Goal: Information Seeking & Learning: Learn about a topic

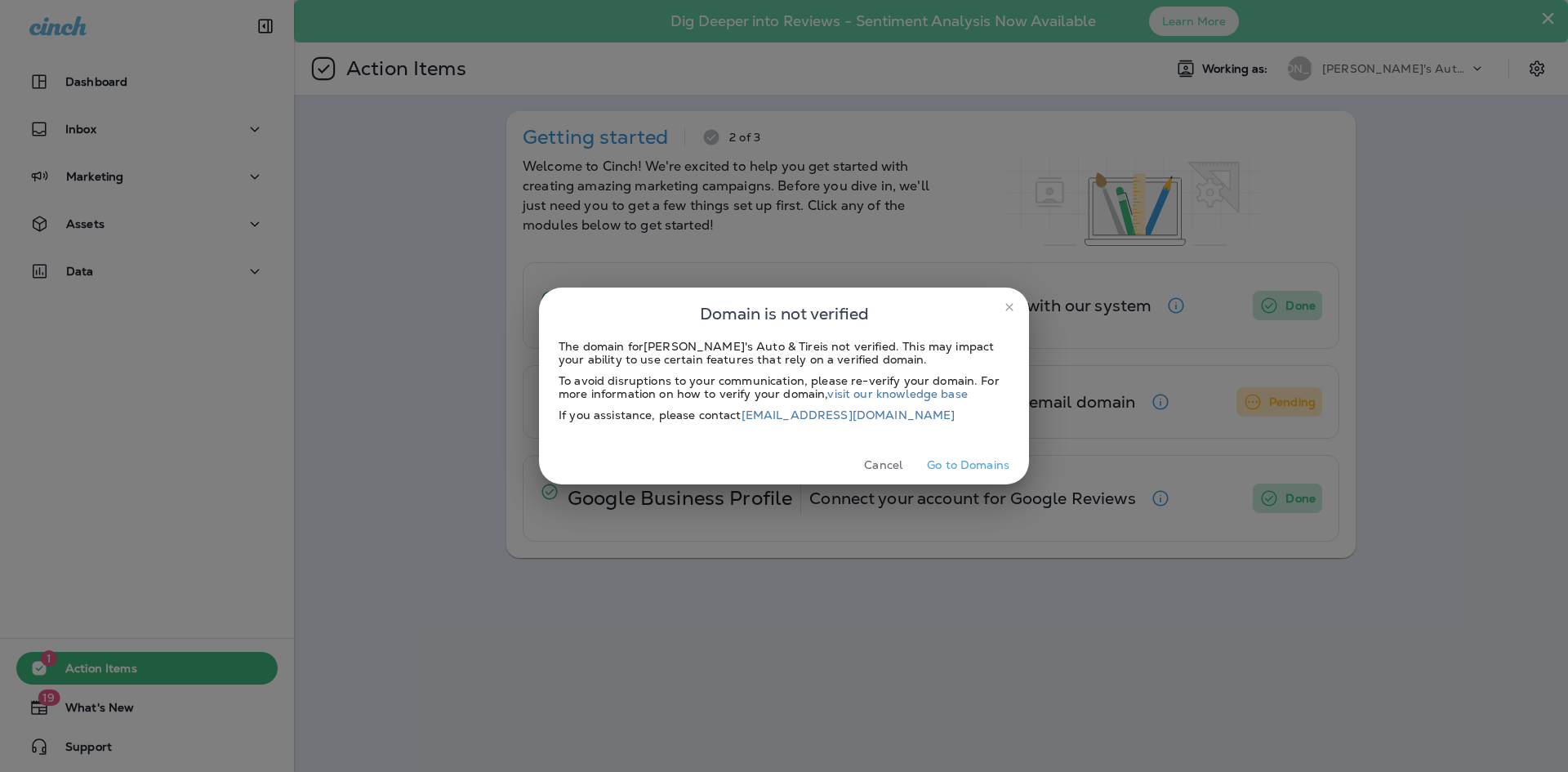
click at [884, 464] on button "Cancel" at bounding box center [882, 465] width 61 height 25
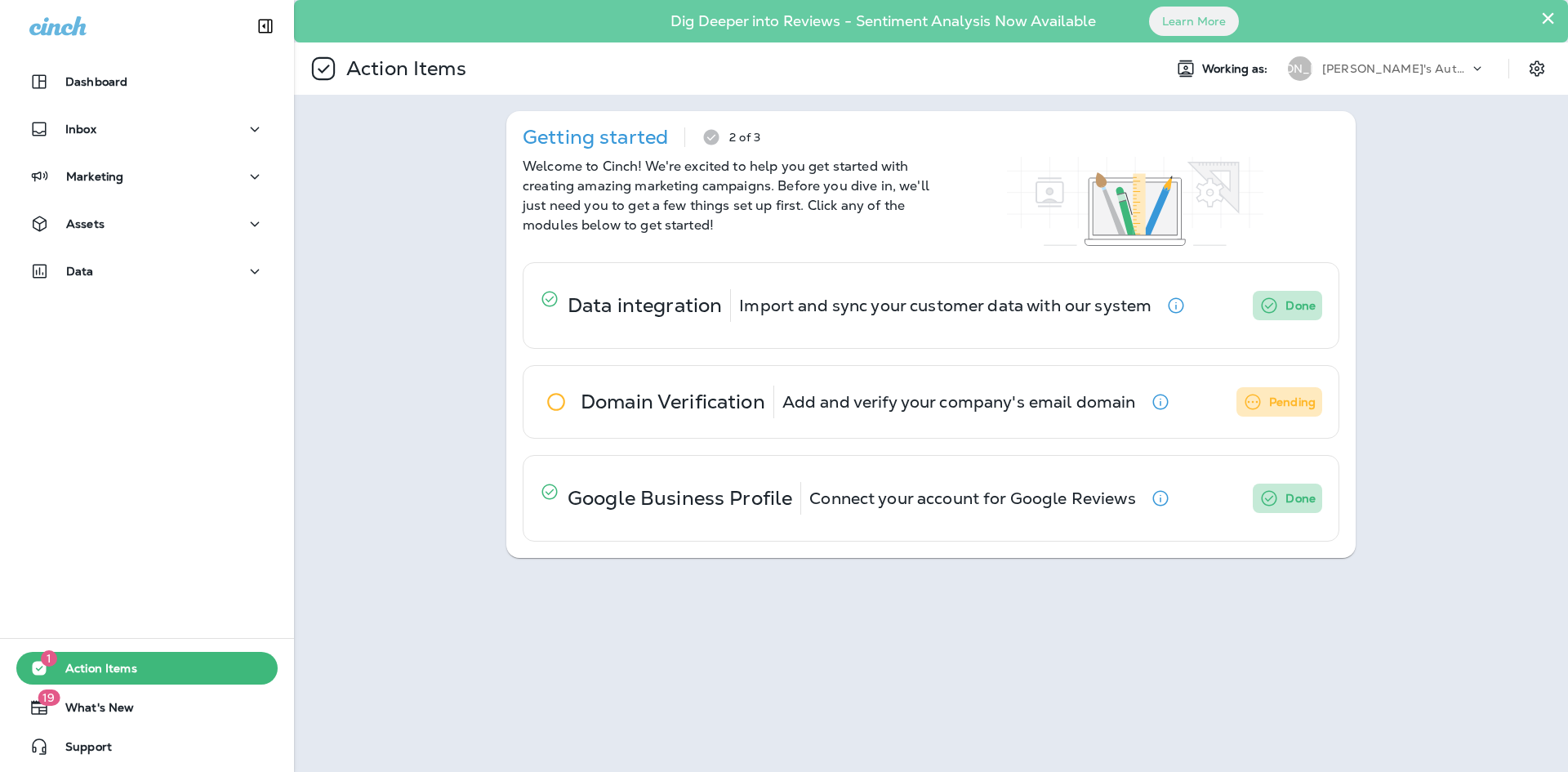
click at [150, 100] on div "Dashboard" at bounding box center [147, 86] width 294 height 41
click at [150, 91] on div "Dashboard" at bounding box center [146, 81] width 235 height 19
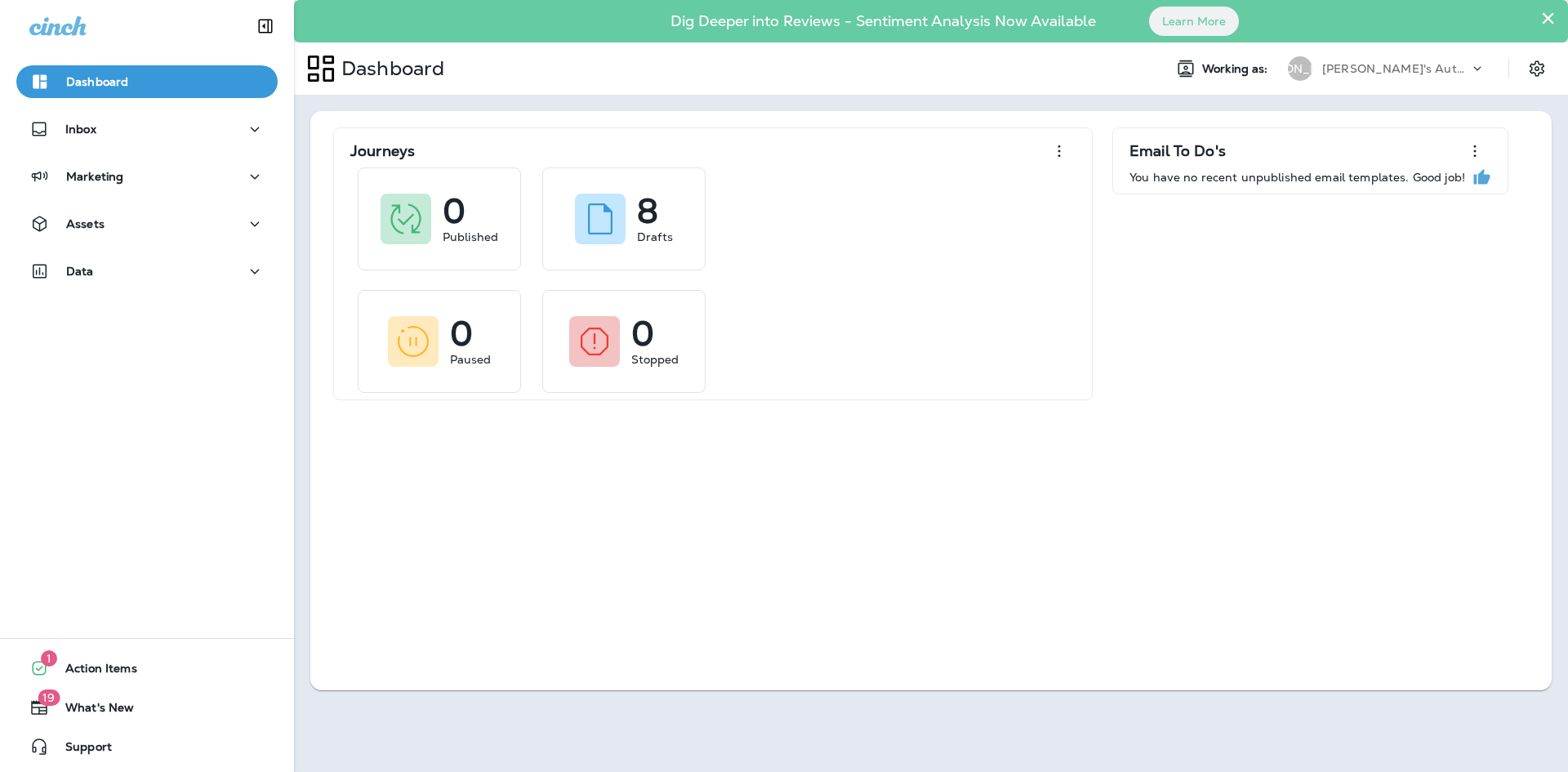
click at [144, 151] on div "Inbox" at bounding box center [147, 133] width 294 height 41
click at [146, 140] on button "Inbox" at bounding box center [147, 129] width 261 height 33
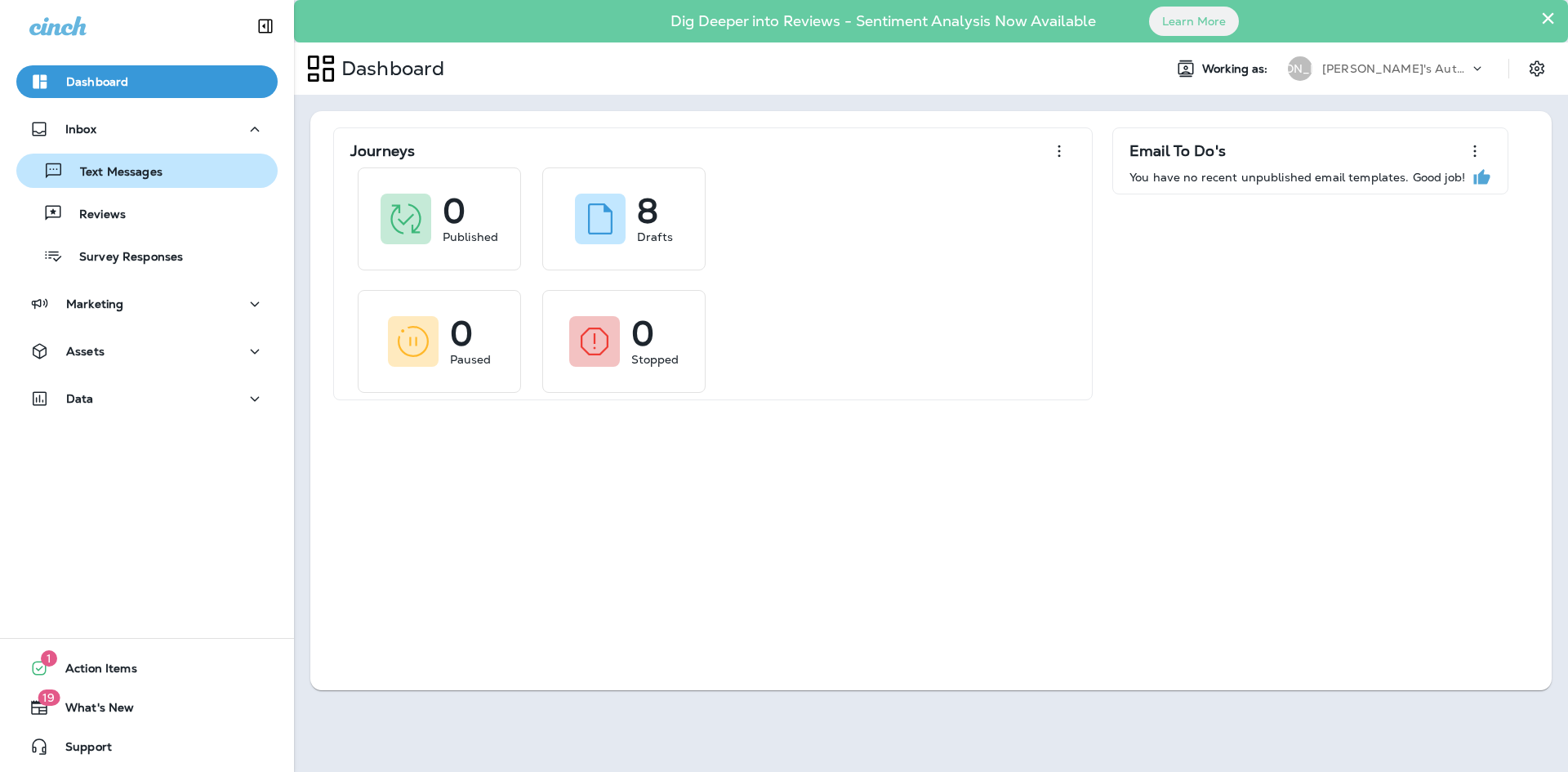
click at [147, 168] on p "Text Messages" at bounding box center [113, 173] width 99 height 15
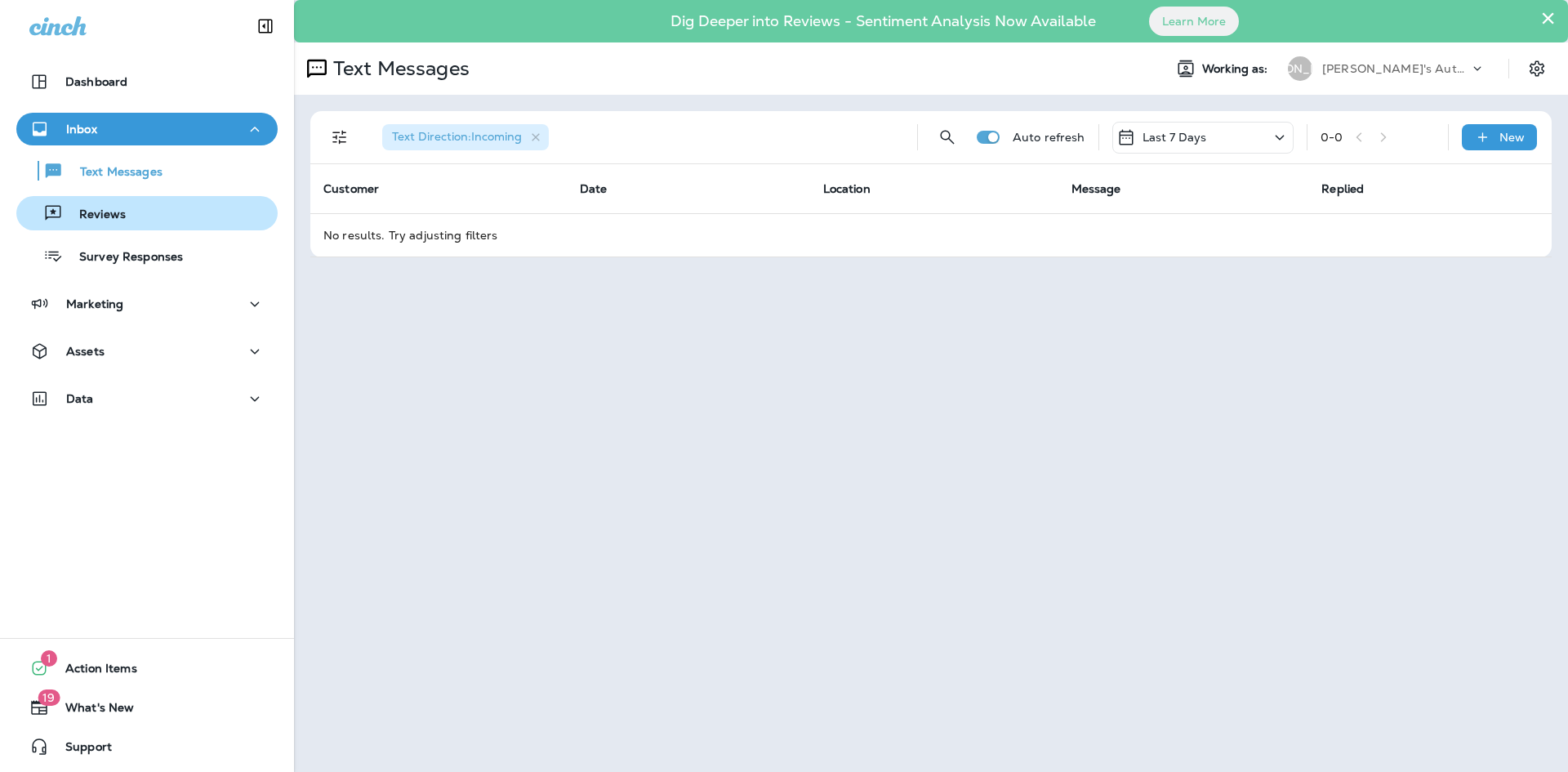
click at [147, 215] on div "Reviews" at bounding box center [147, 213] width 248 height 24
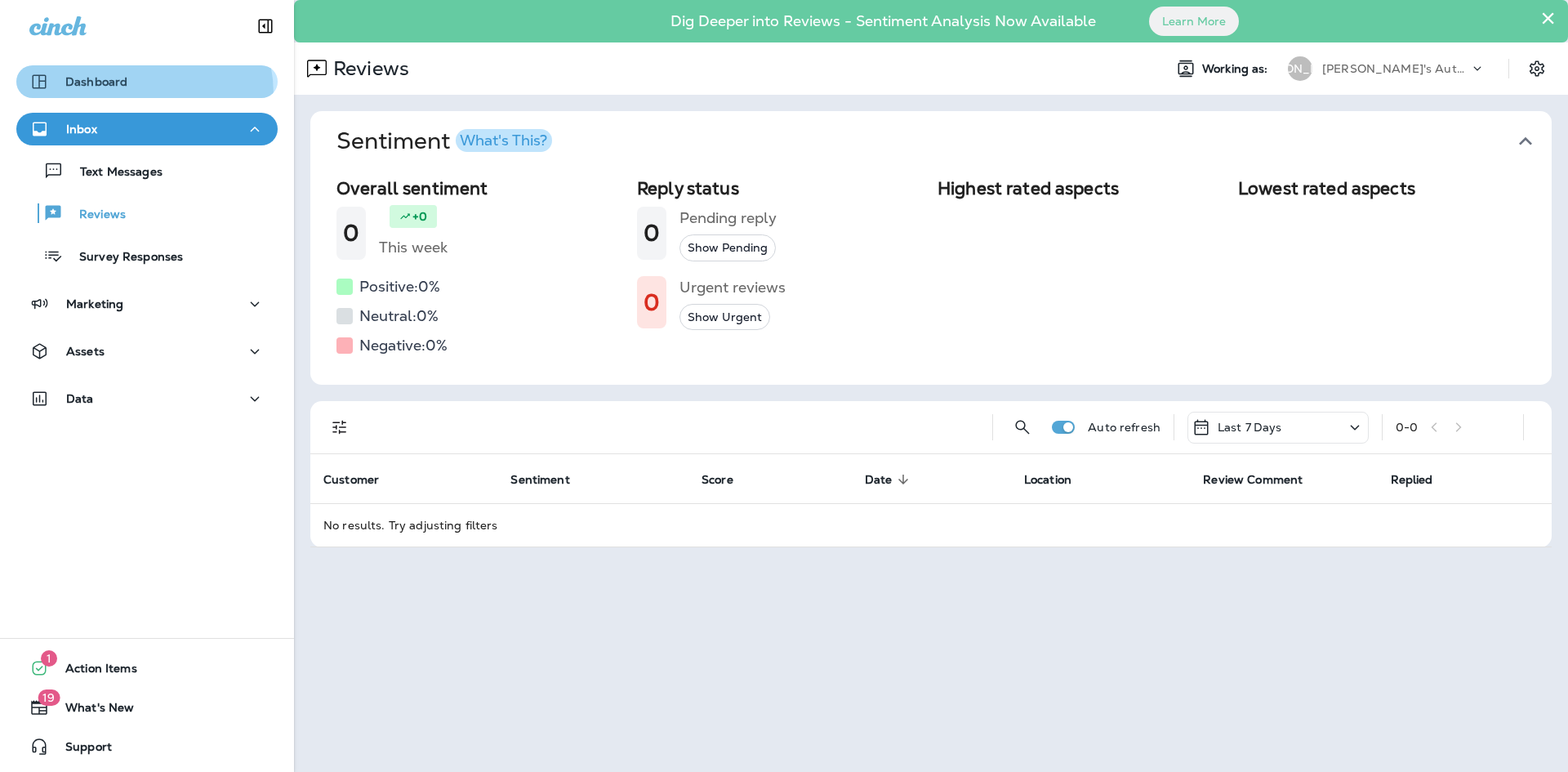
click at [126, 95] on button "Dashboard" at bounding box center [147, 82] width 261 height 33
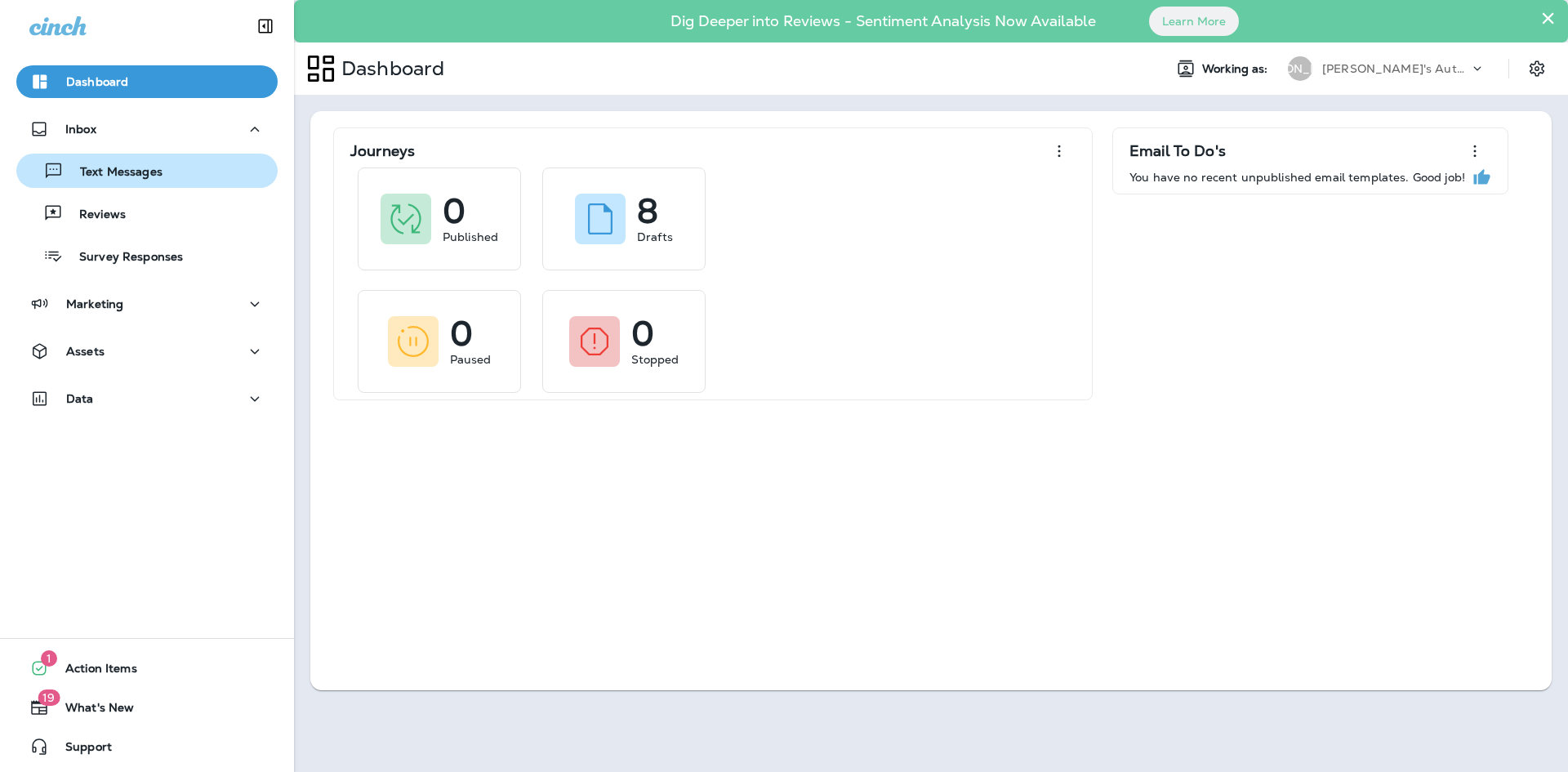
click at [126, 185] on button "Text Messages" at bounding box center [147, 170] width 261 height 34
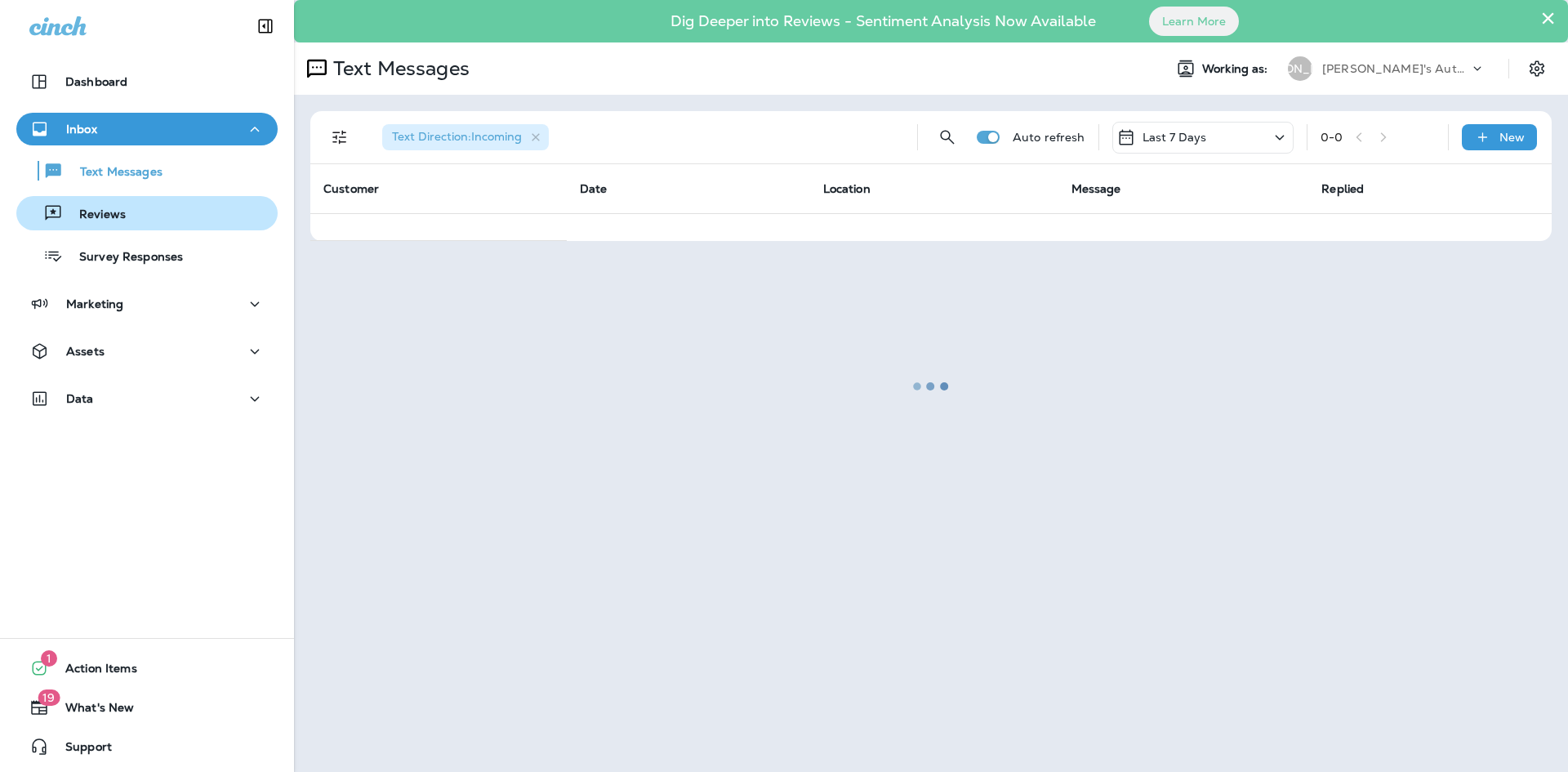
click at [117, 214] on p "Reviews" at bounding box center [94, 215] width 63 height 15
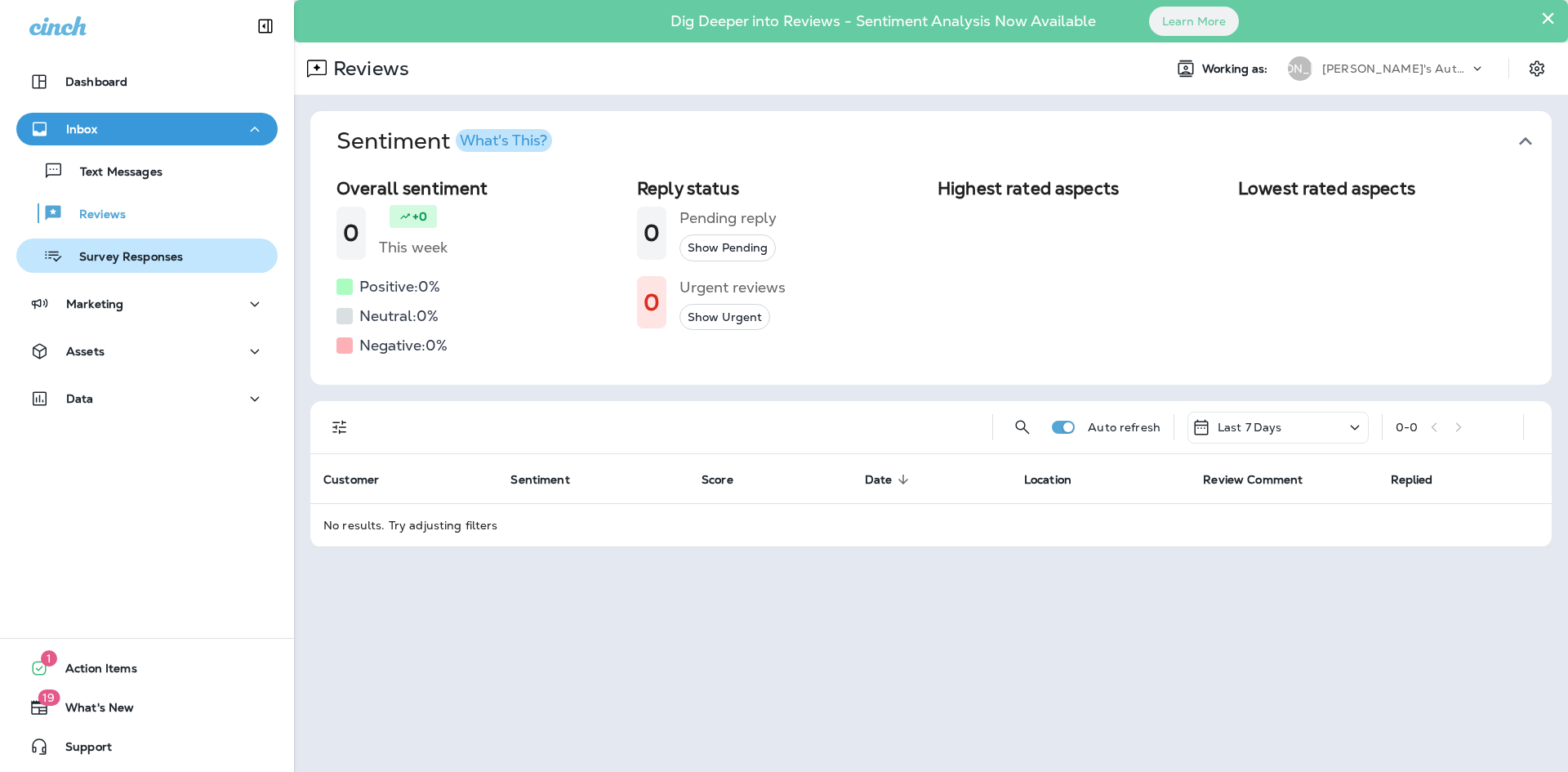
click at [137, 245] on div "Survey Responses" at bounding box center [103, 255] width 160 height 24
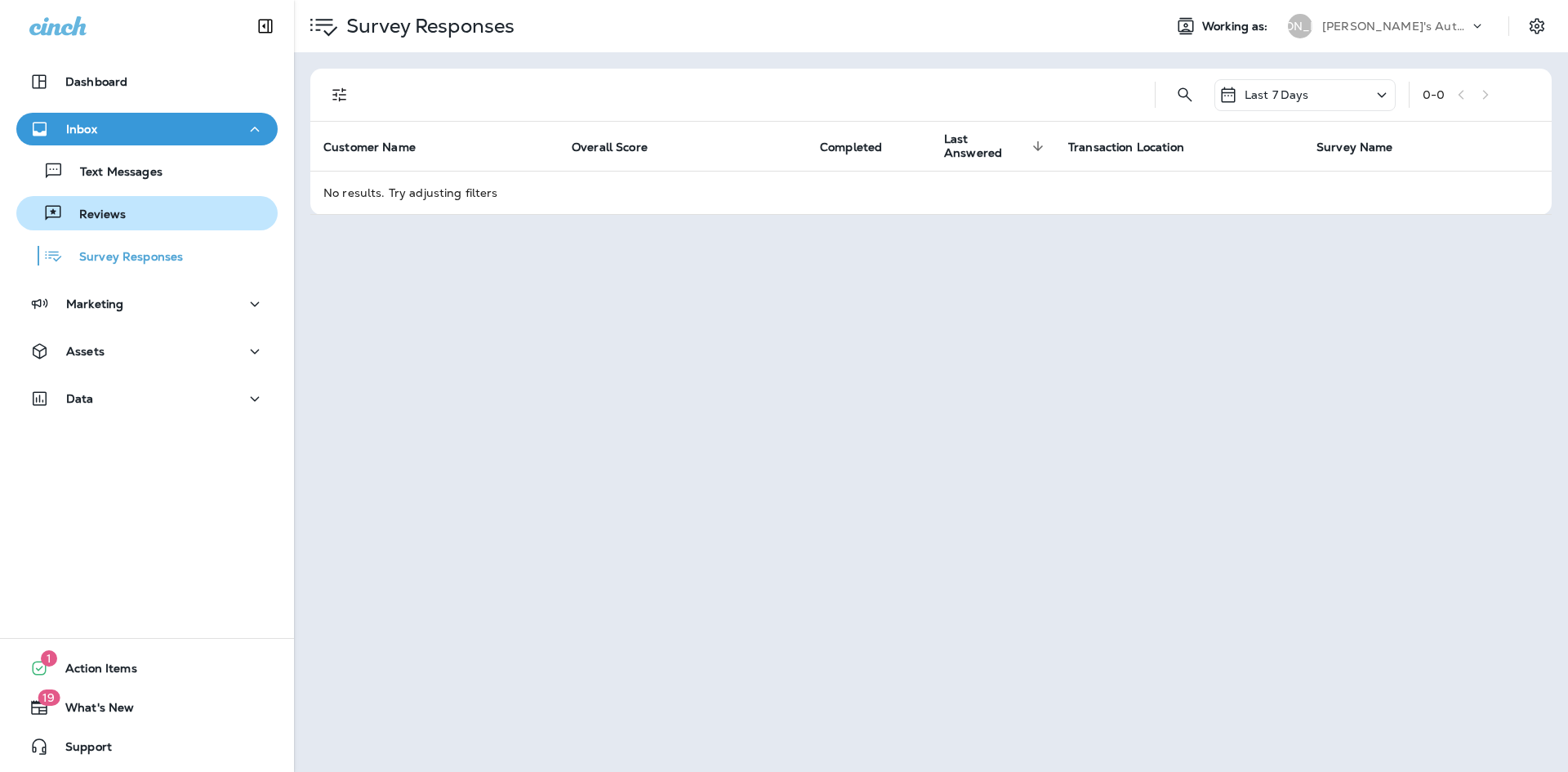
click at [132, 223] on div "Reviews" at bounding box center [147, 213] width 248 height 24
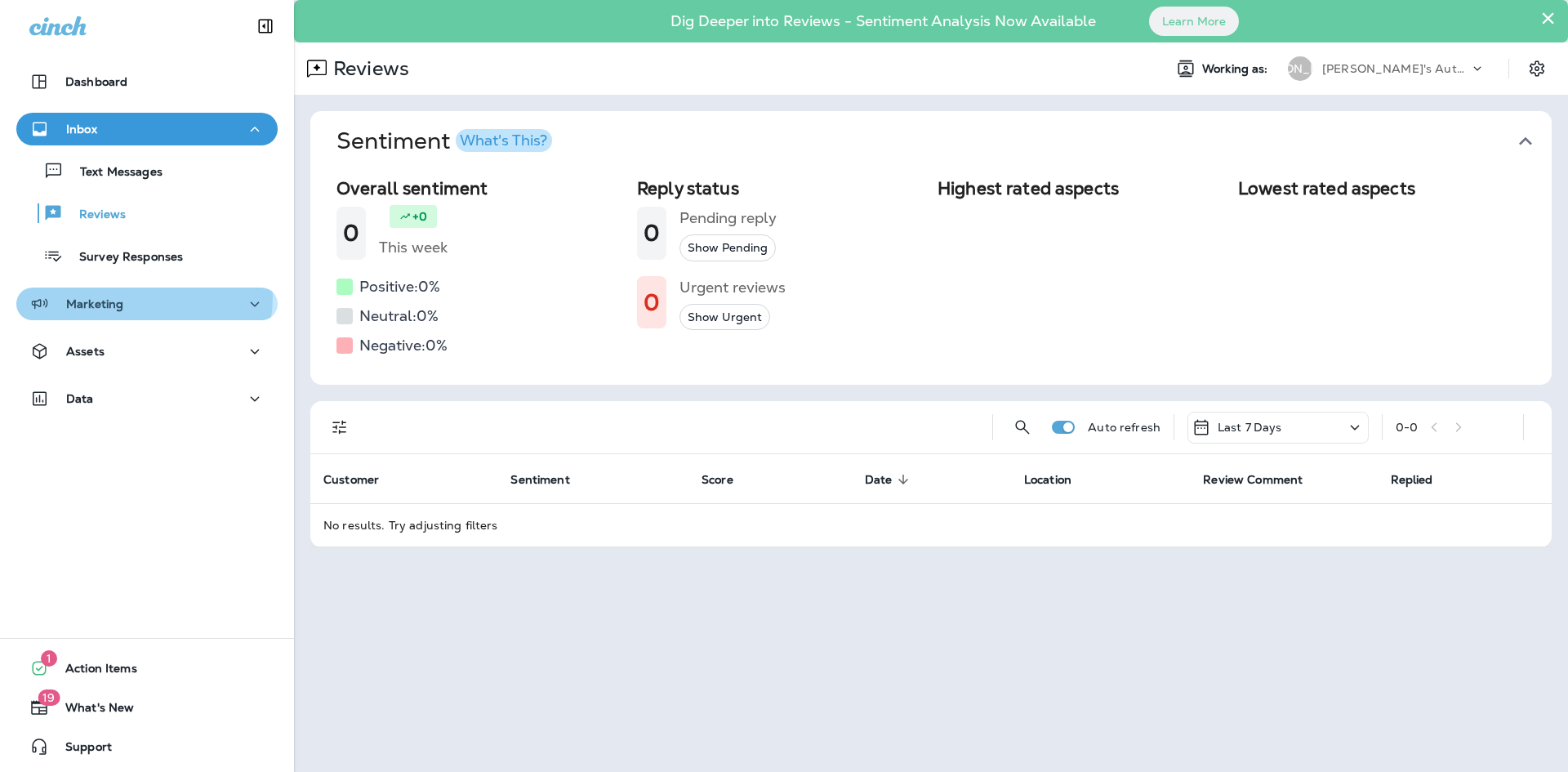
click at [139, 297] on div "Marketing" at bounding box center [146, 303] width 235 height 20
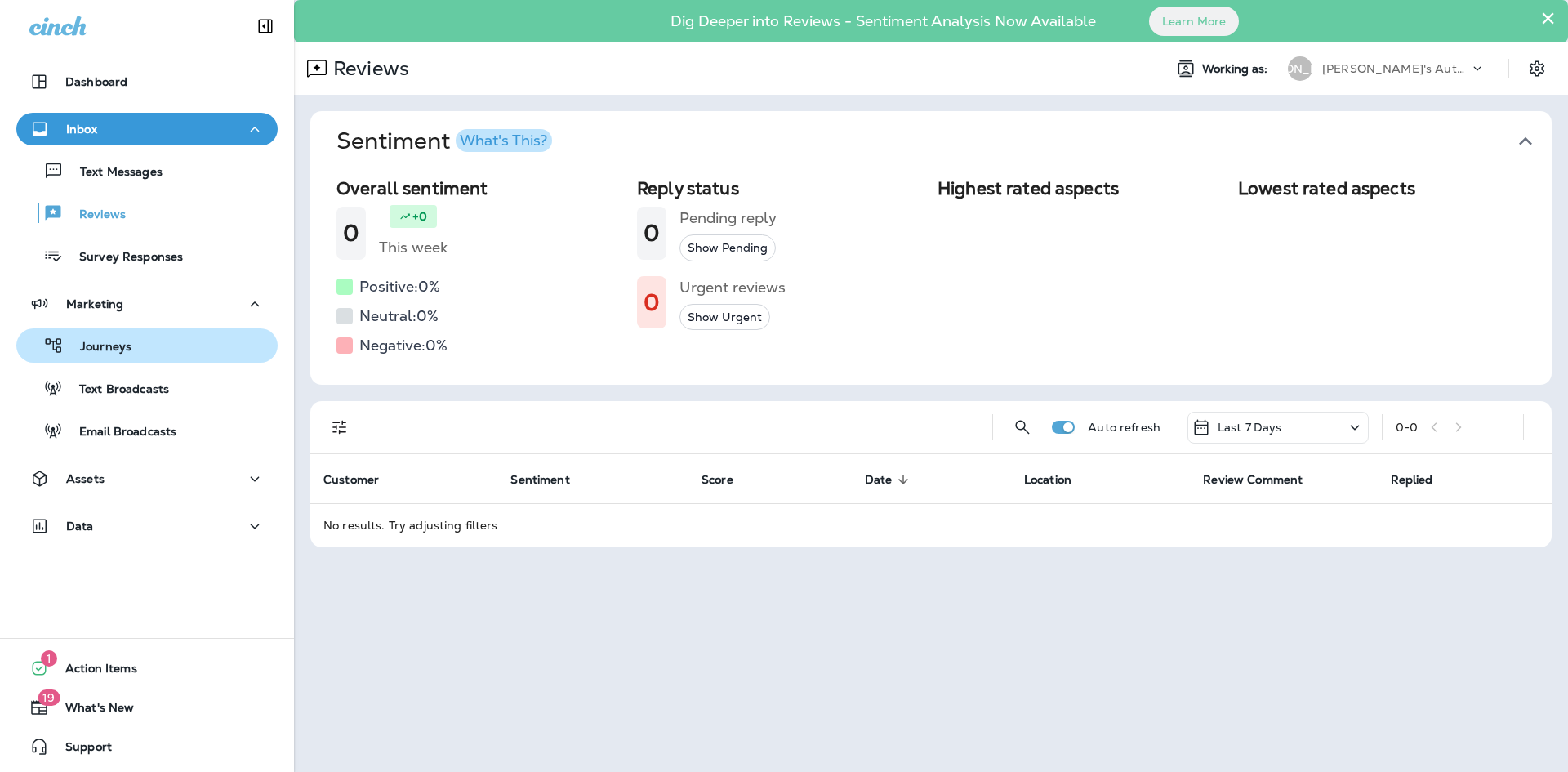
click at [143, 329] on button "Journeys" at bounding box center [147, 345] width 261 height 34
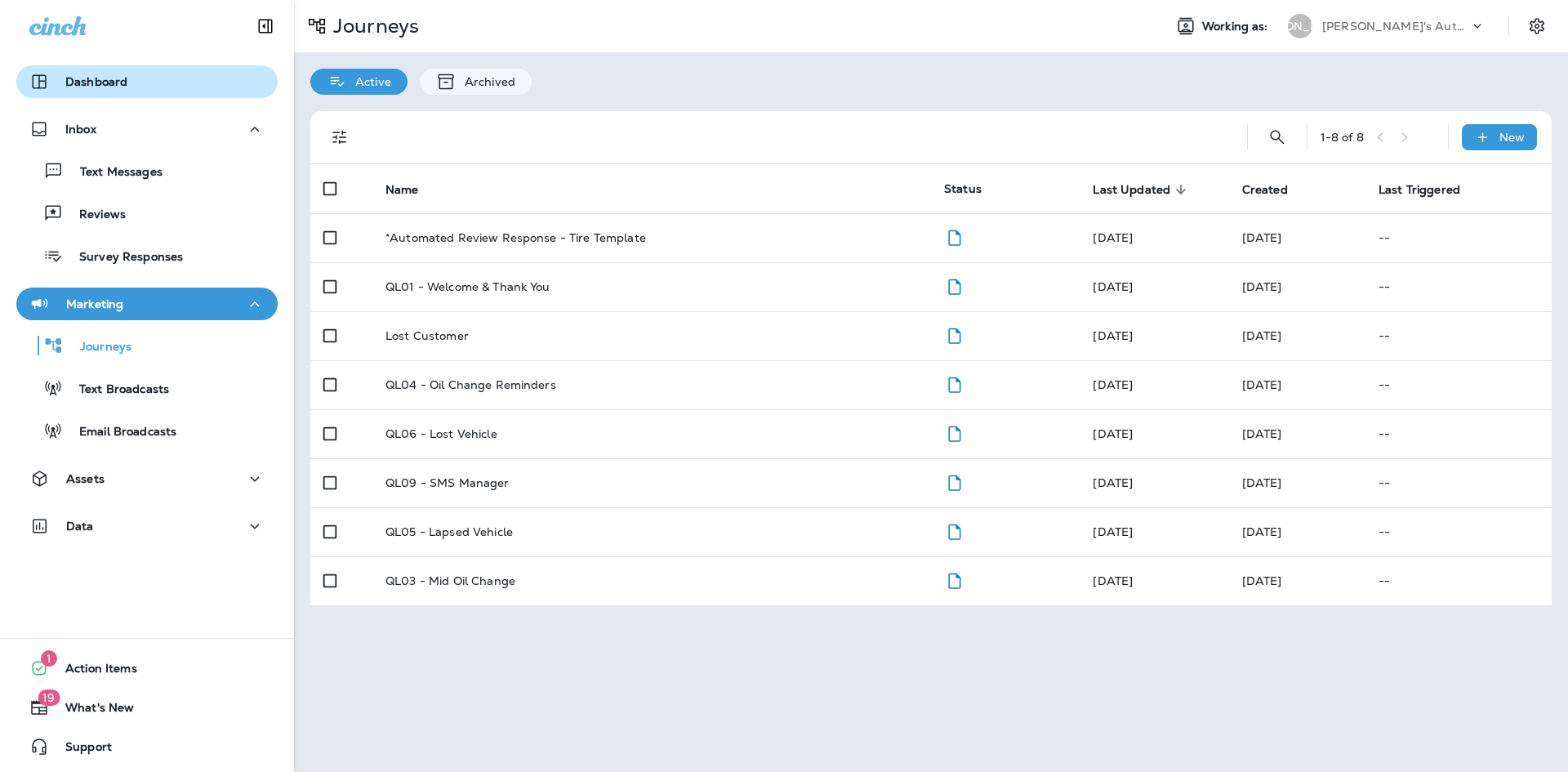
click at [100, 73] on div "Dashboard" at bounding box center [77, 81] width 98 height 19
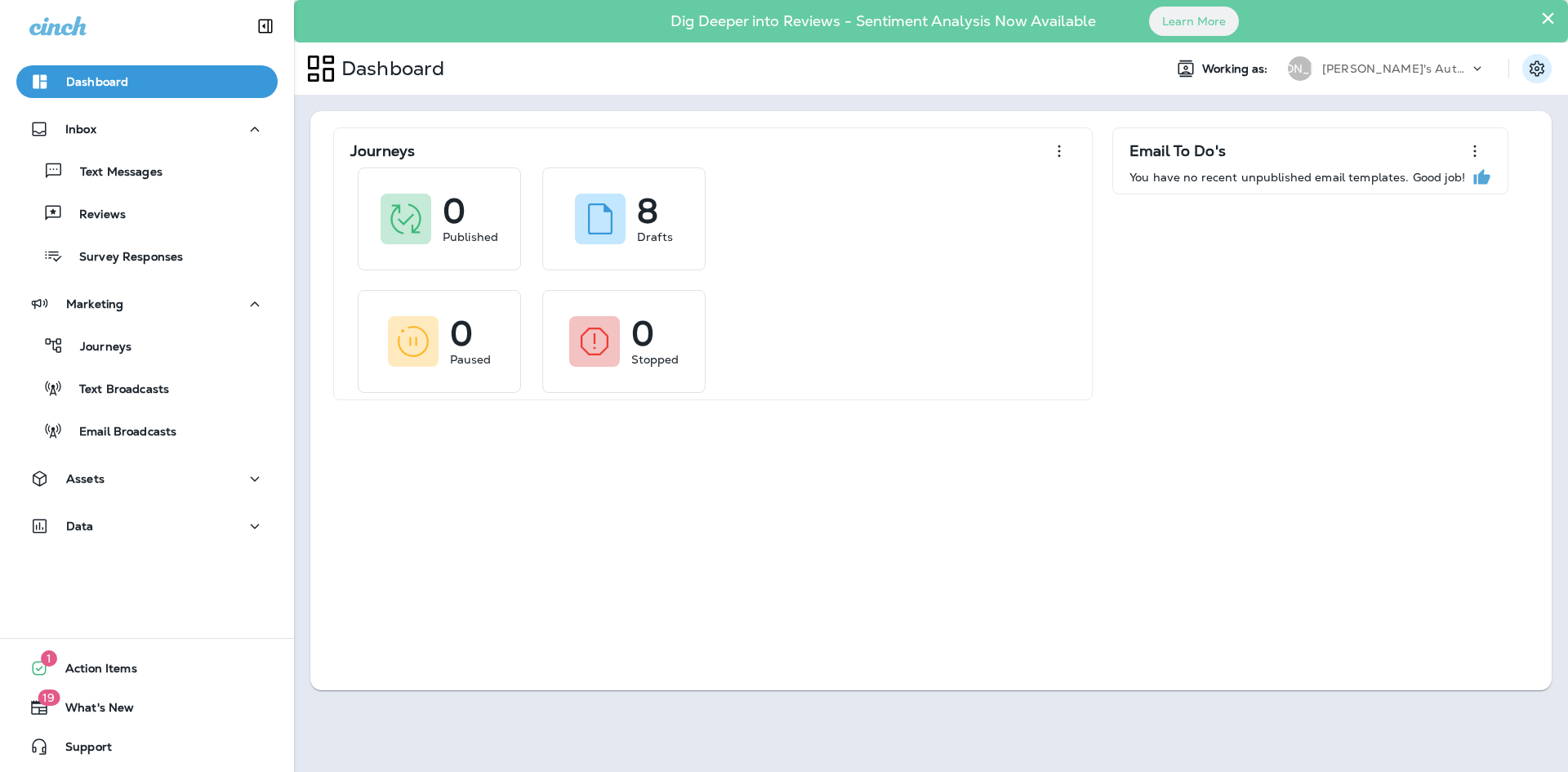
click at [1546, 75] on icon "Settings" at bounding box center [1536, 69] width 19 height 19
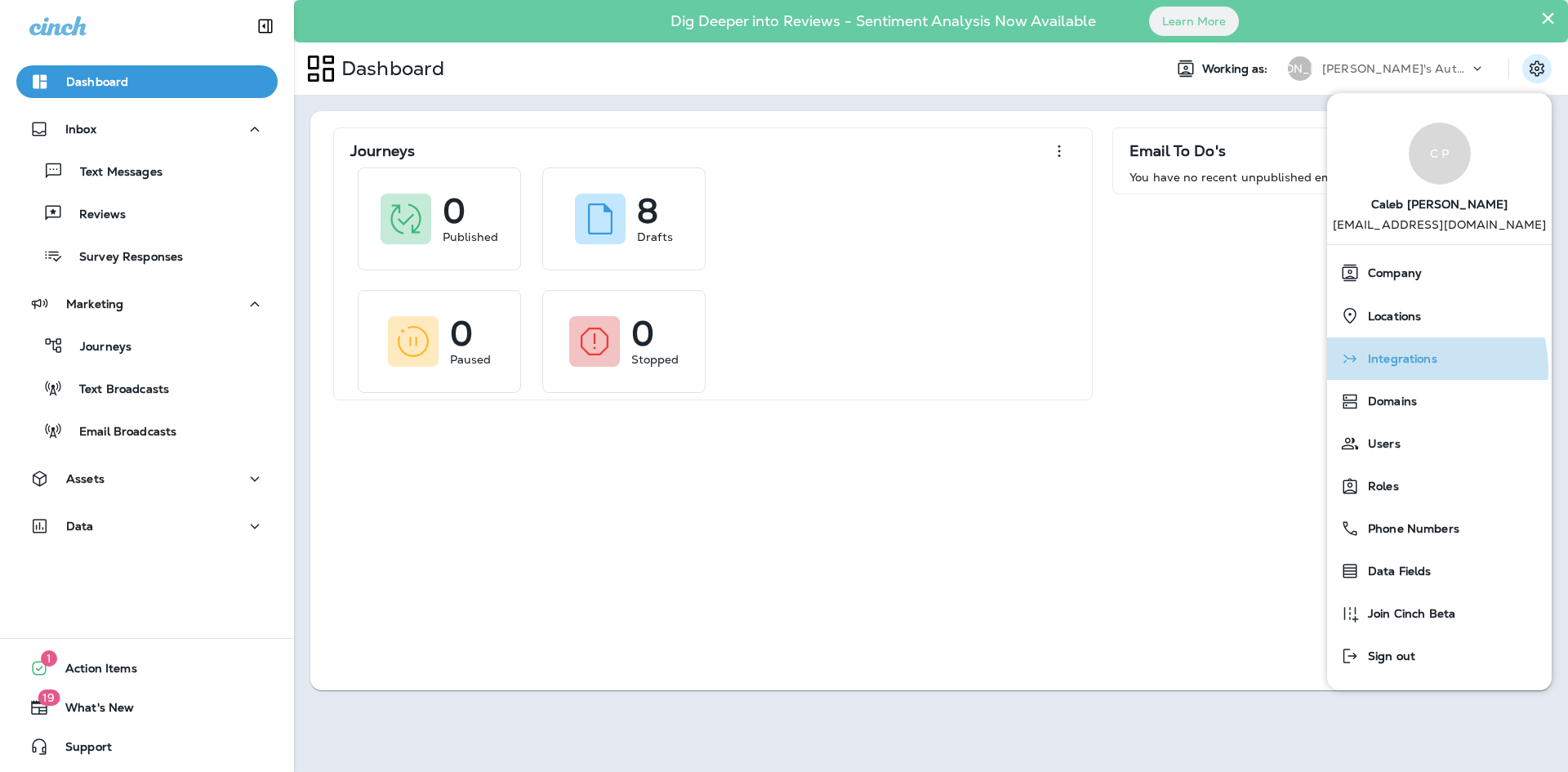
click at [1416, 369] on div "Integrations" at bounding box center [1439, 358] width 212 height 33
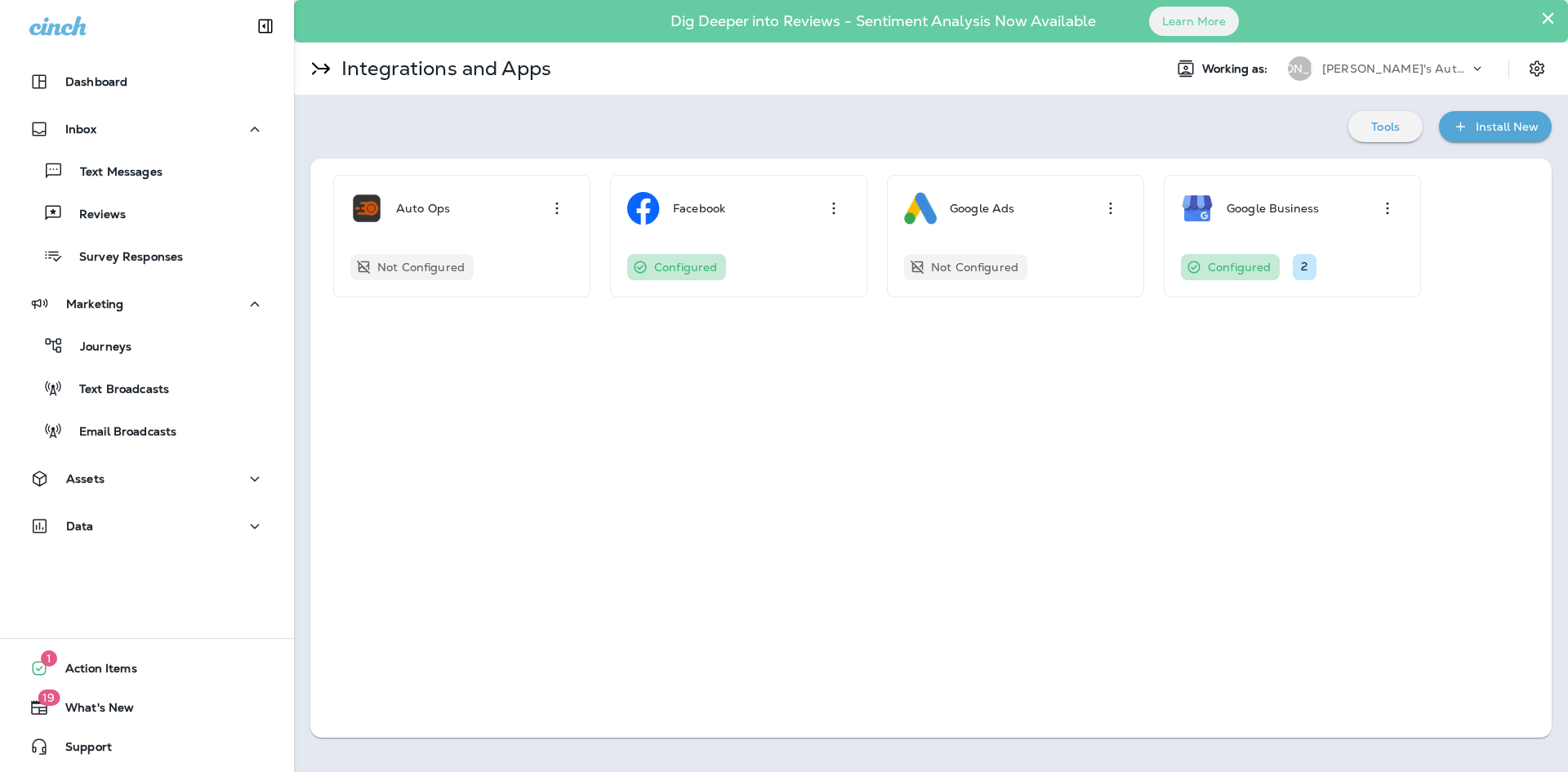
click at [1544, 13] on button "×" at bounding box center [1548, 17] width 15 height 26
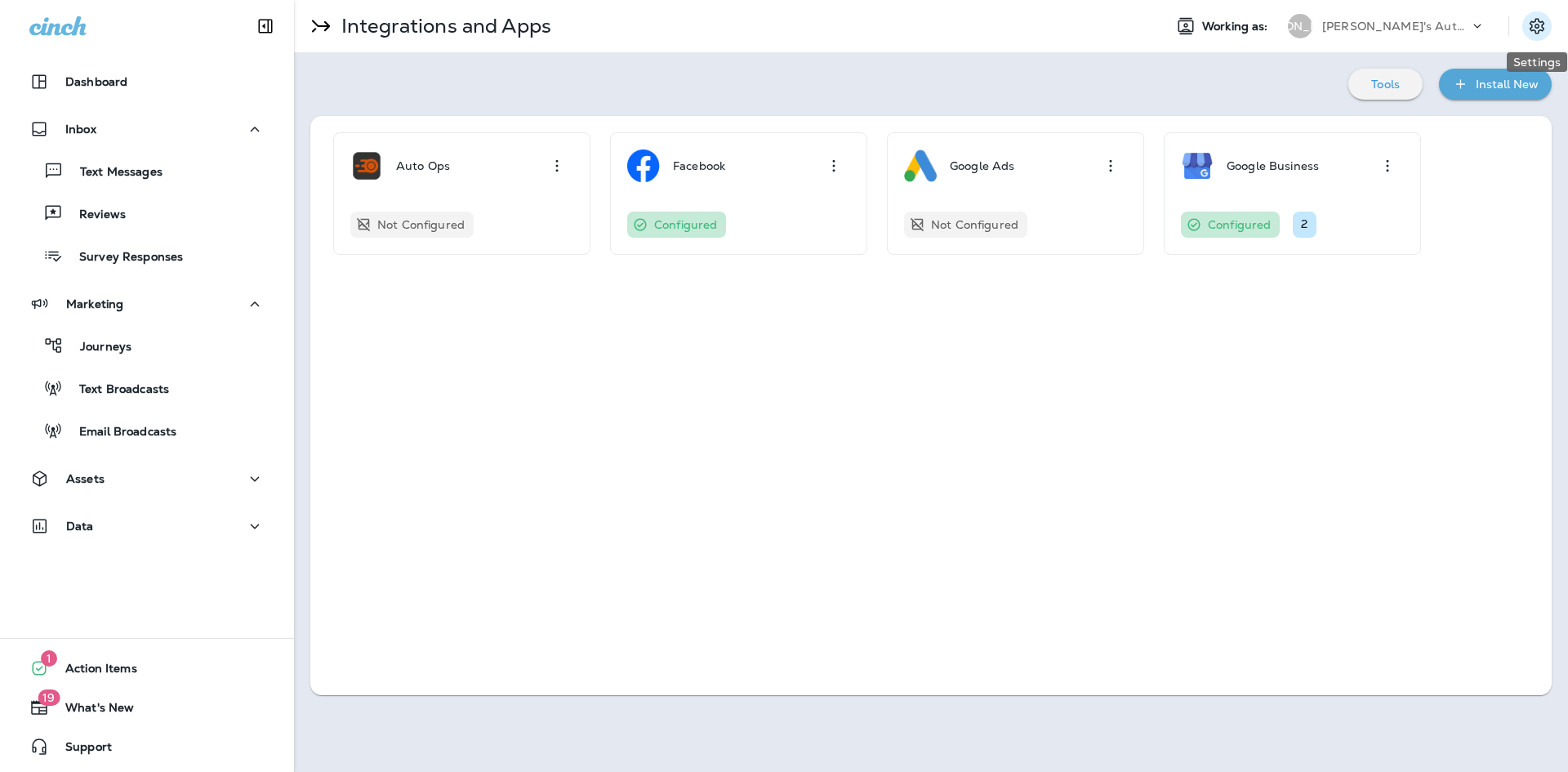
click at [1539, 24] on icon "Settings" at bounding box center [1536, 26] width 19 height 19
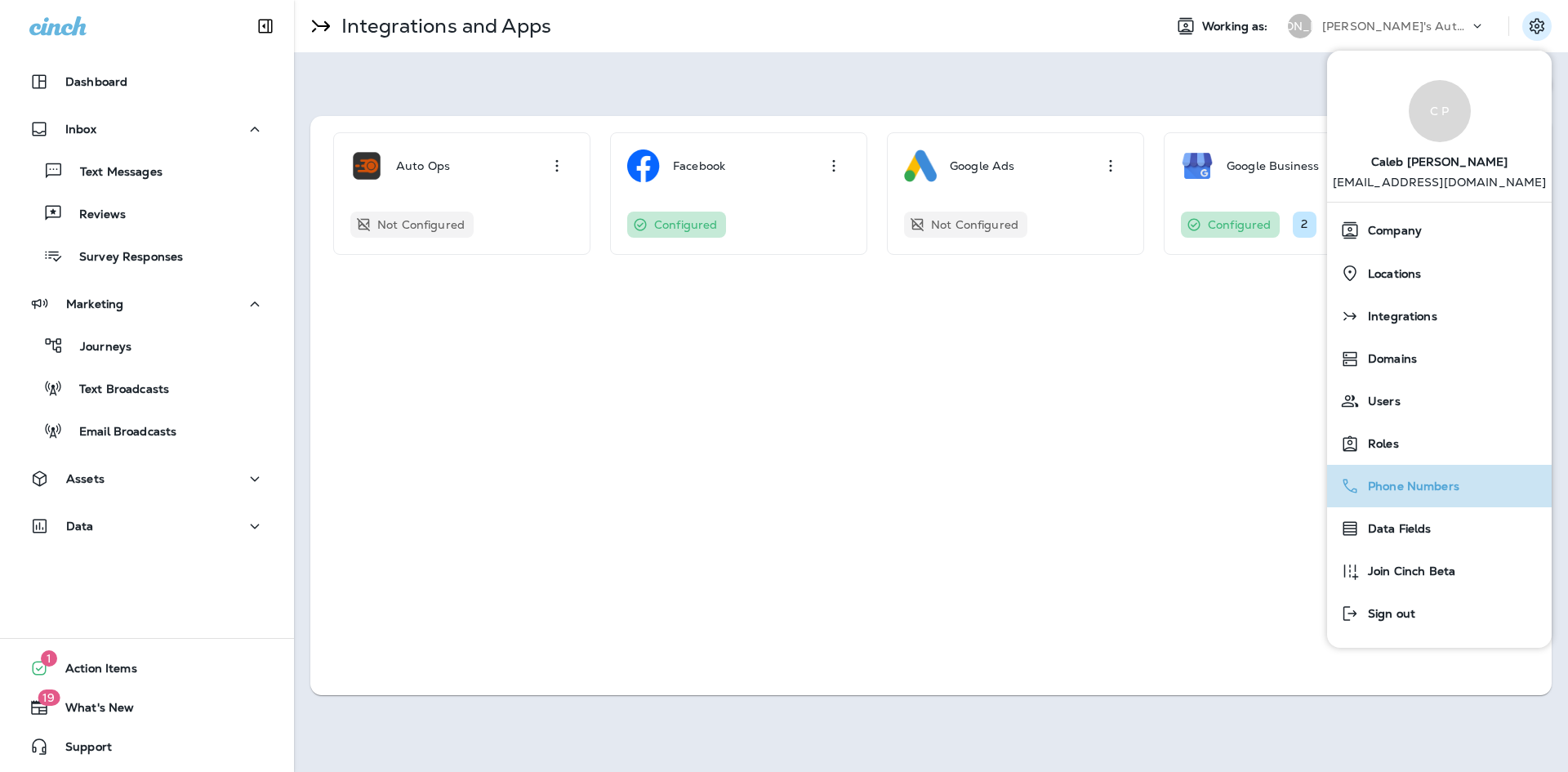
click at [1441, 482] on span "Phone Numbers" at bounding box center [1409, 486] width 100 height 14
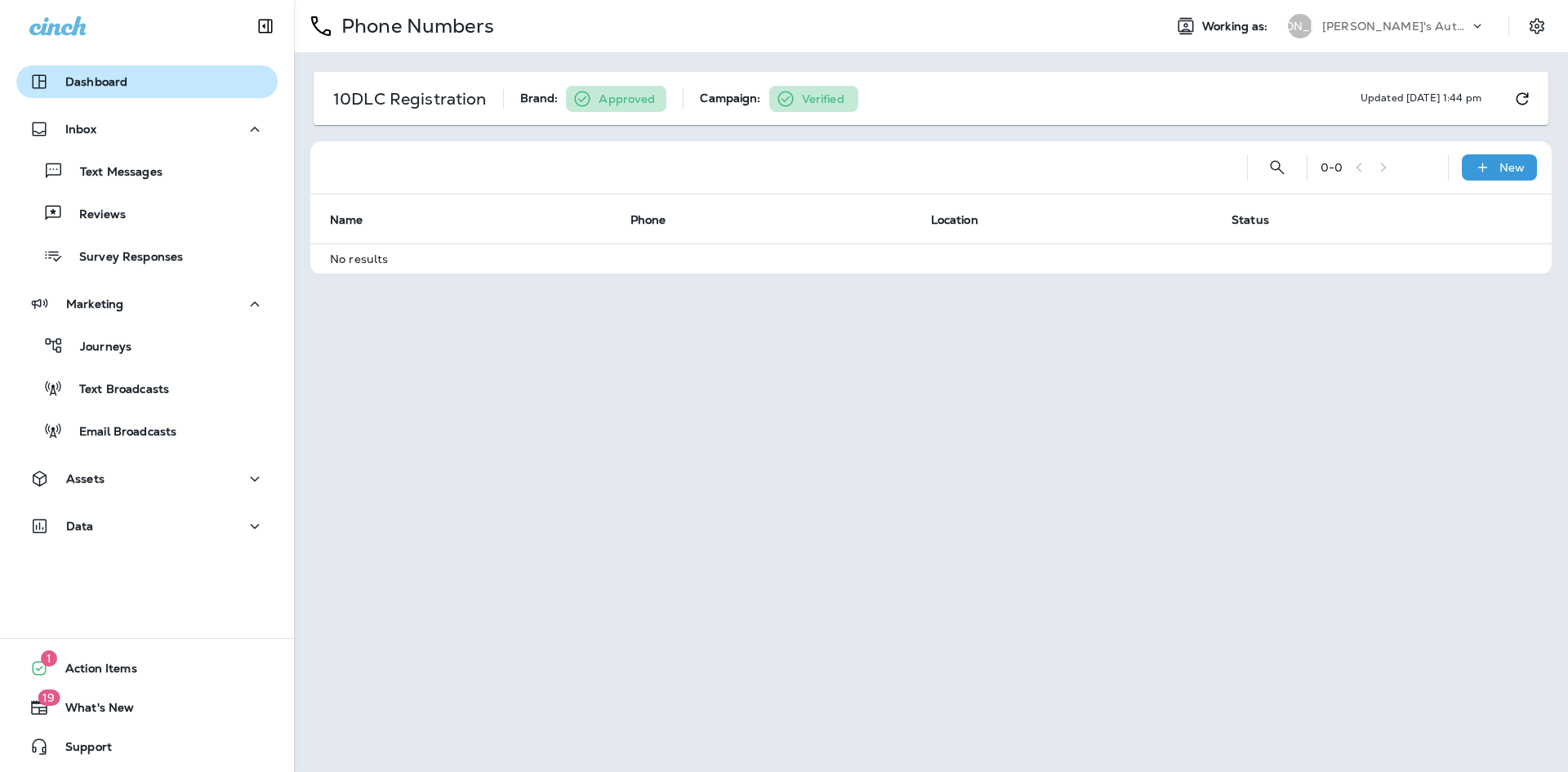
click at [112, 82] on p "Dashboard" at bounding box center [97, 82] width 62 height 14
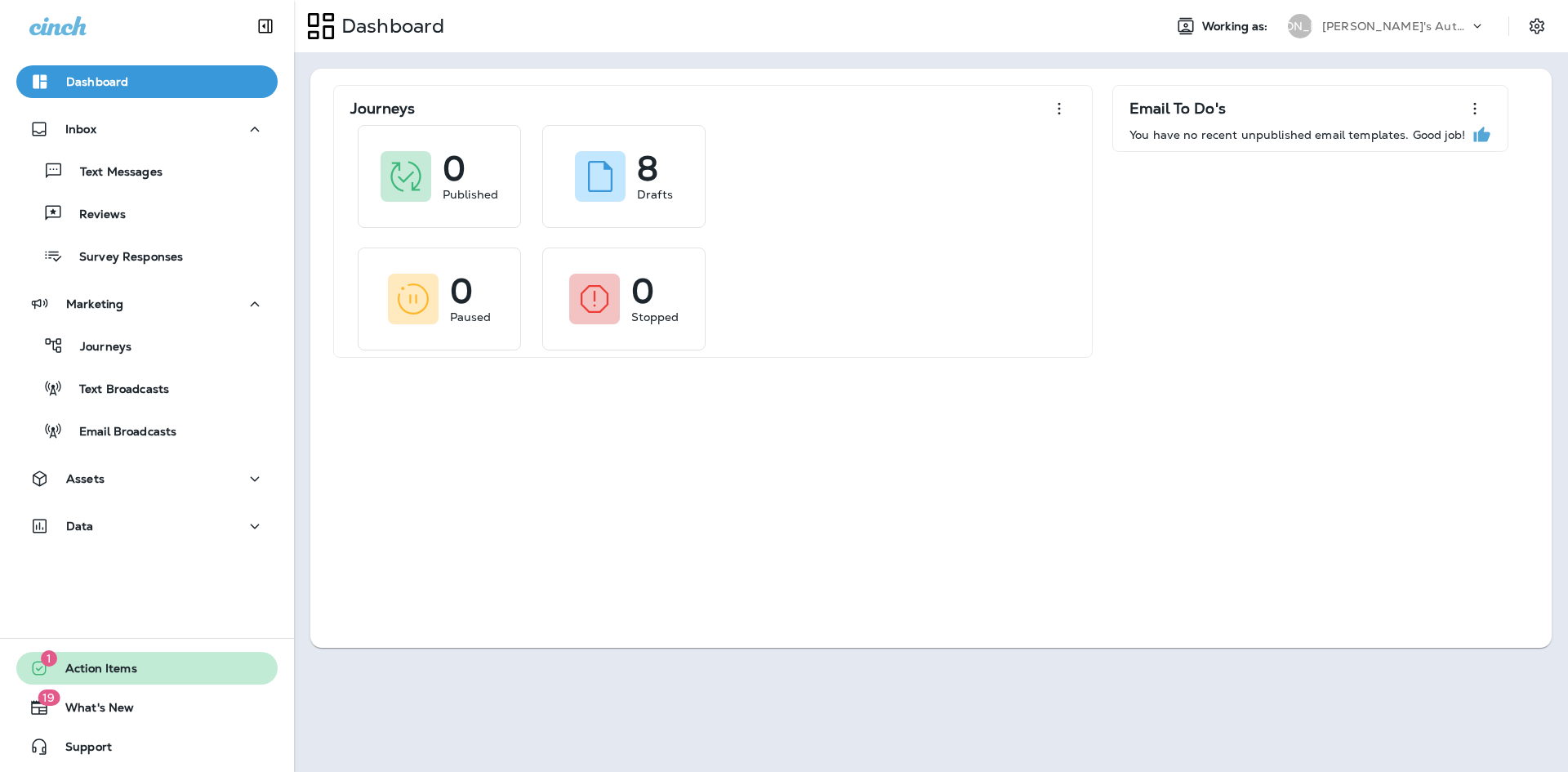
click at [156, 667] on button "1 Action Items" at bounding box center [147, 668] width 261 height 33
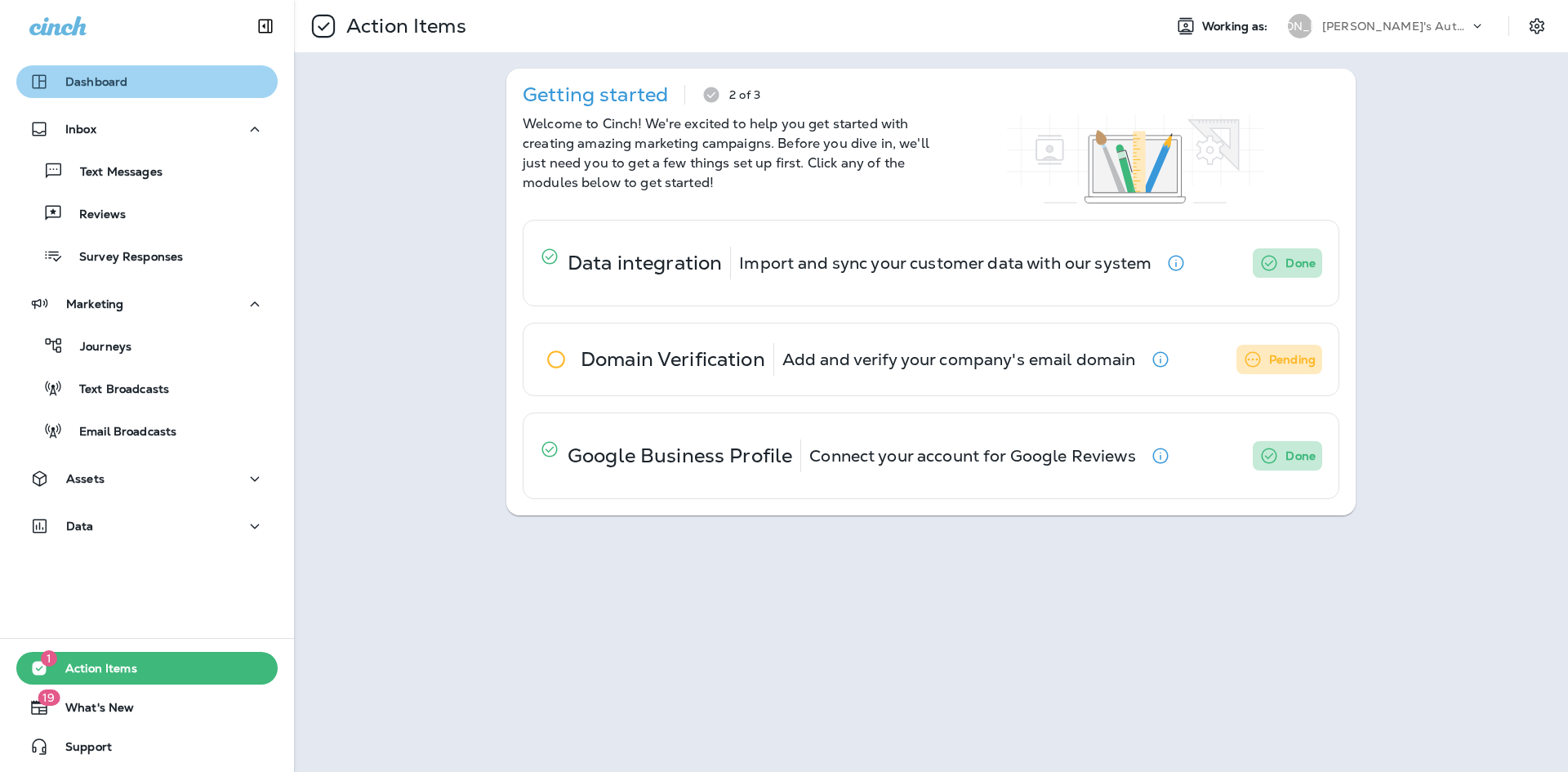
click at [154, 97] on button "Dashboard" at bounding box center [147, 82] width 261 height 33
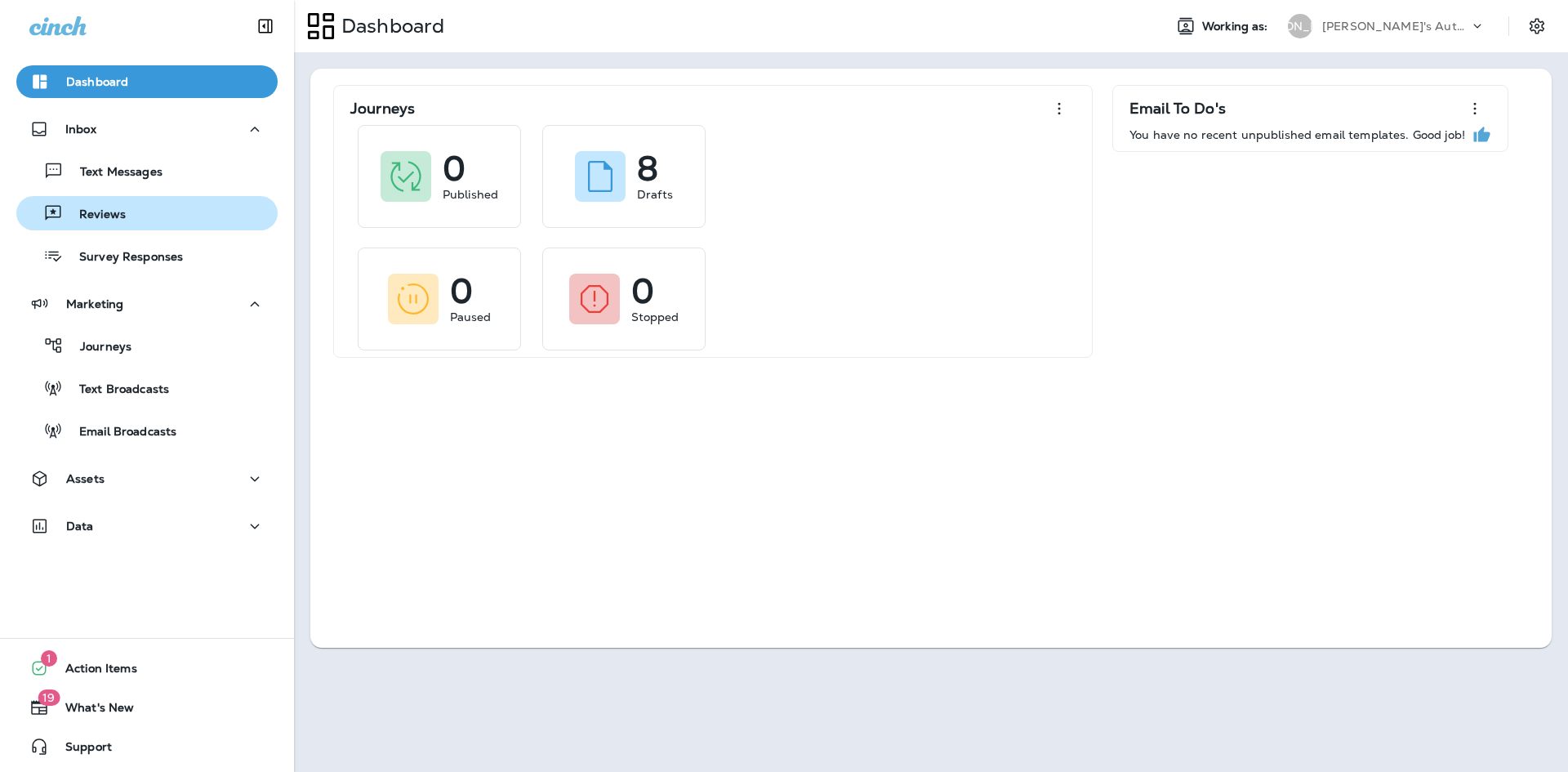
click at [156, 215] on div "Reviews" at bounding box center [147, 213] width 248 height 24
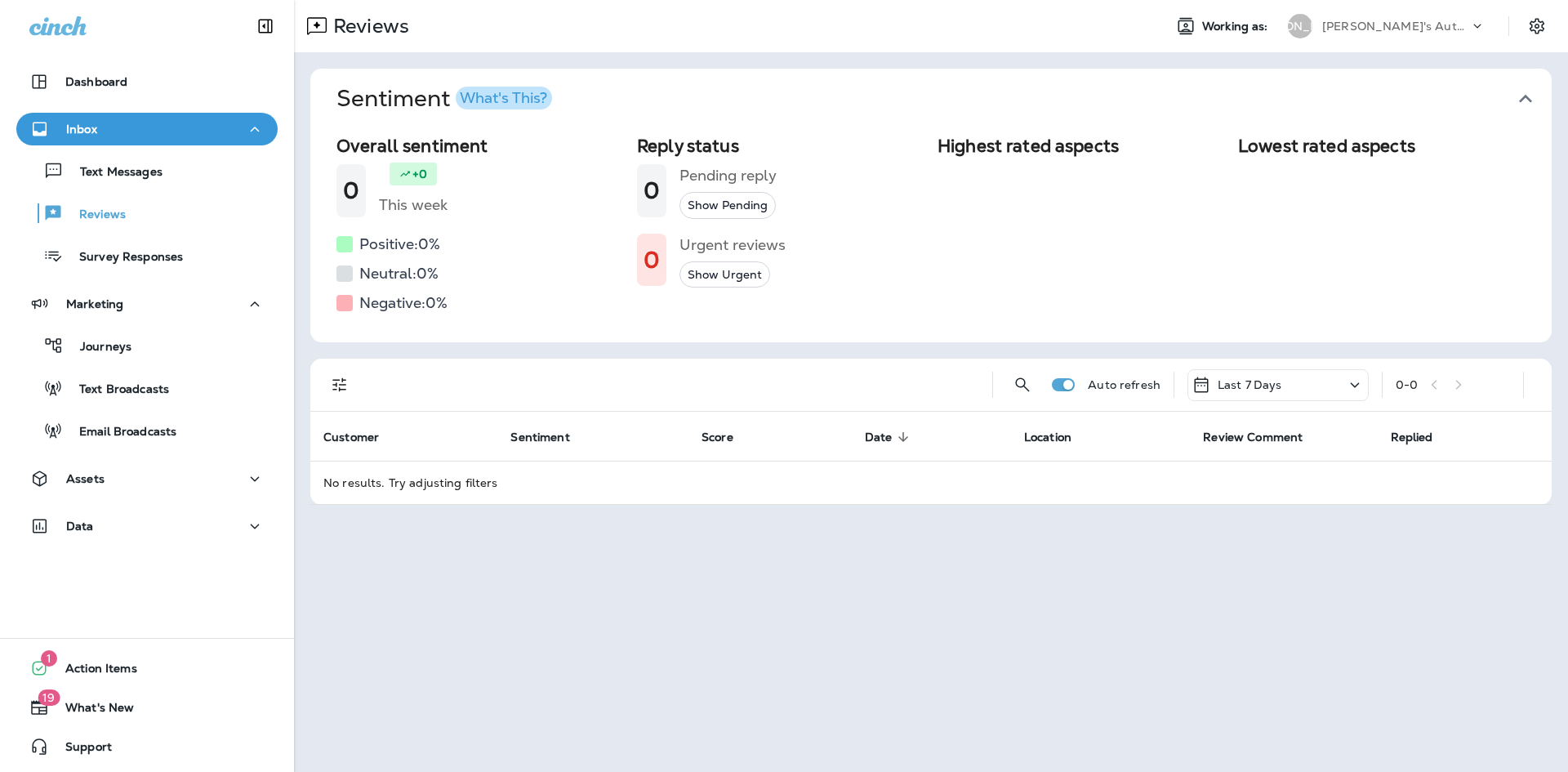
click at [514, 101] on div "What's This?" at bounding box center [503, 98] width 87 height 14
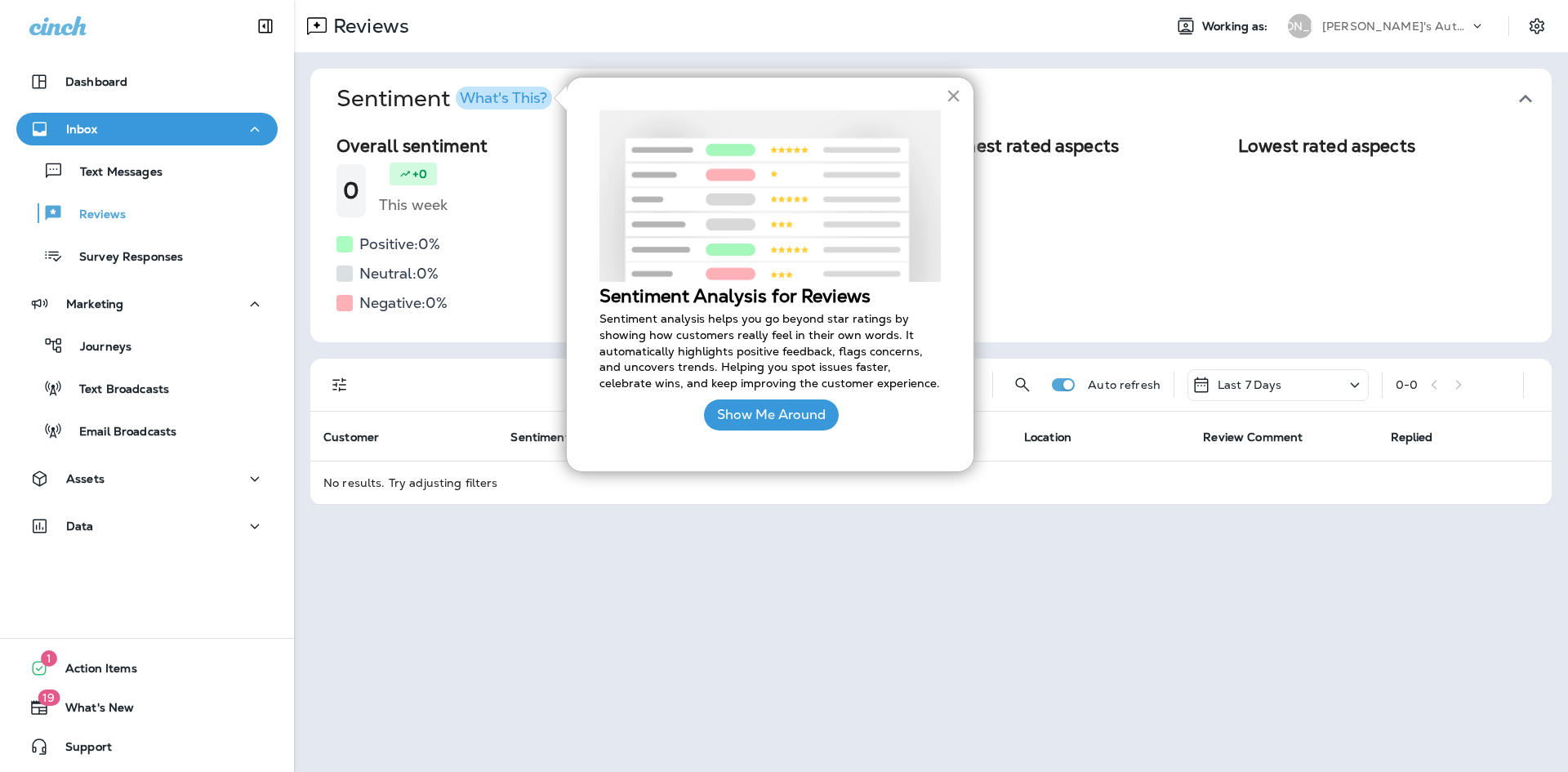
click at [952, 94] on button "×" at bounding box center [954, 95] width 15 height 26
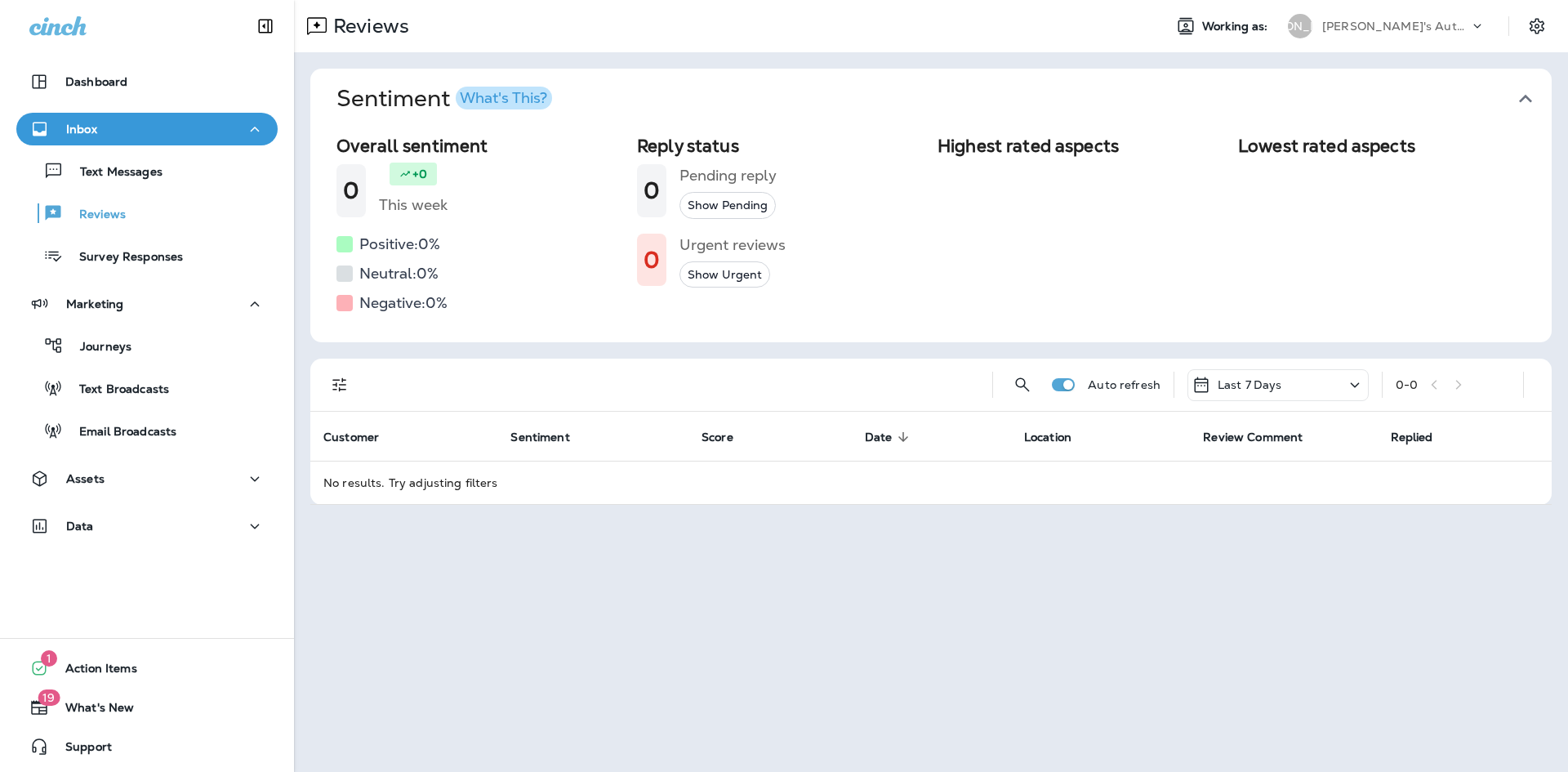
click at [1242, 386] on p "Last 7 Days" at bounding box center [1249, 385] width 65 height 14
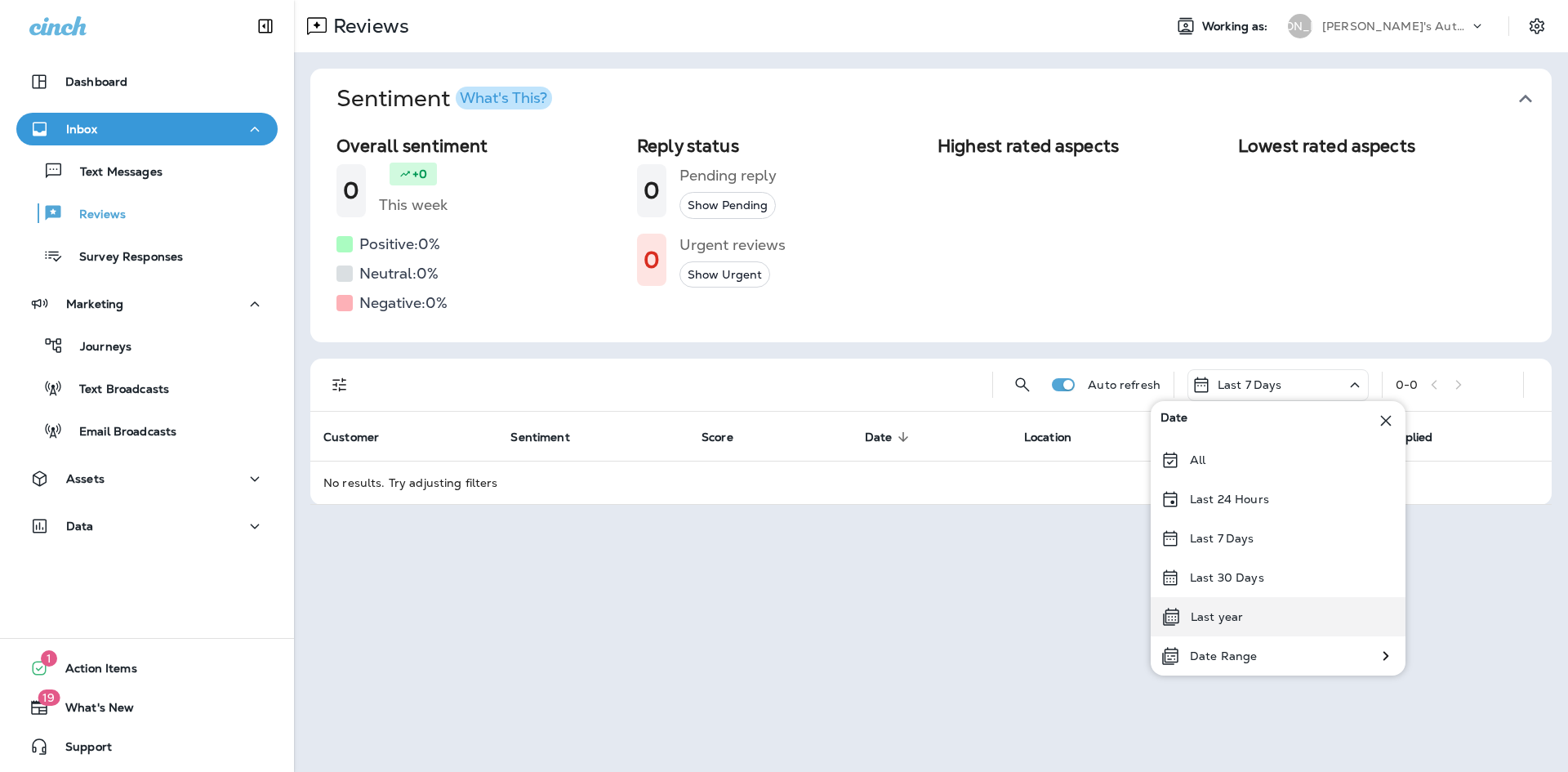
click at [1281, 625] on div "Last year" at bounding box center [1278, 616] width 255 height 40
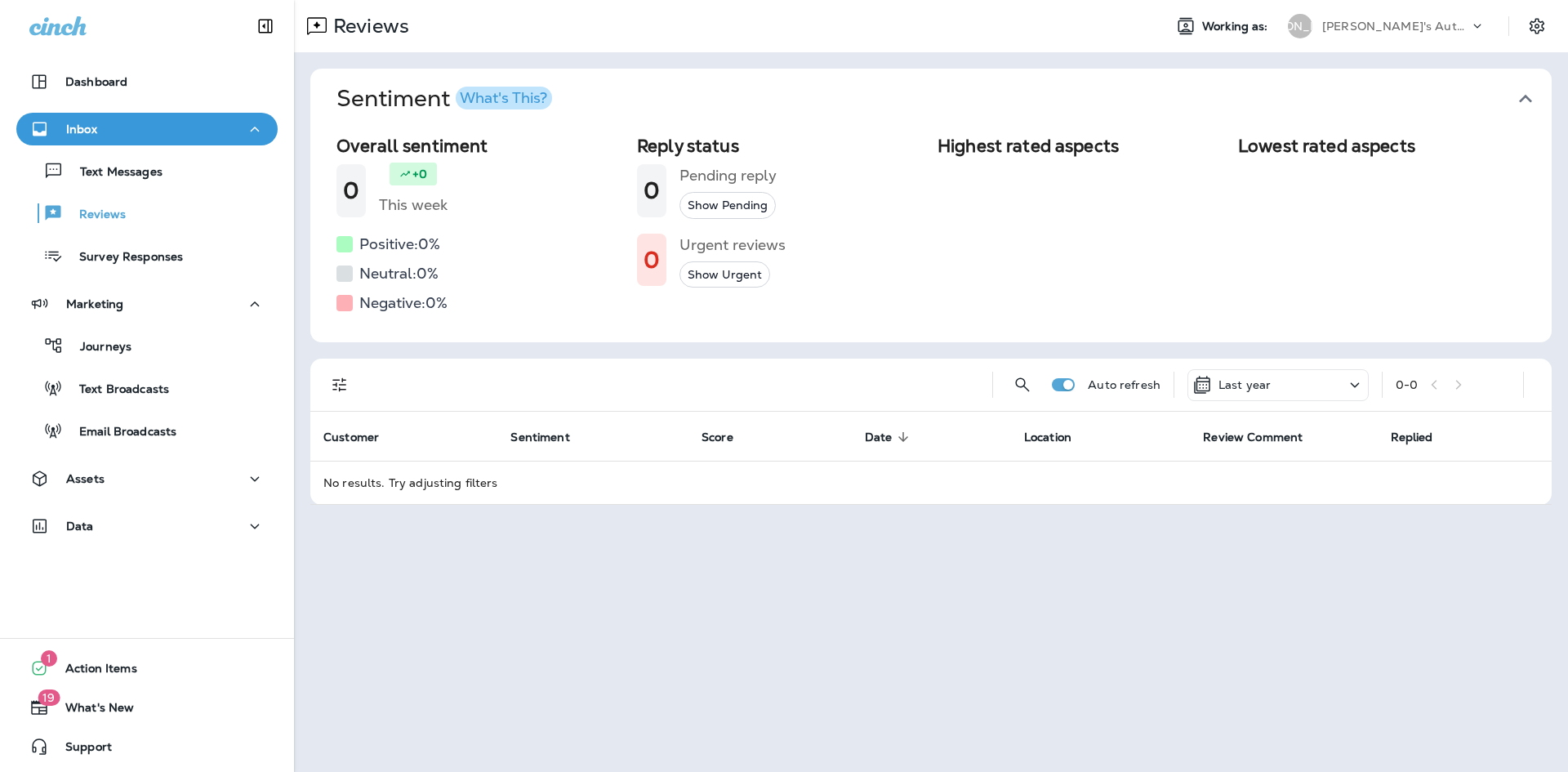
click at [1194, 390] on icon at bounding box center [1201, 385] width 20 height 19
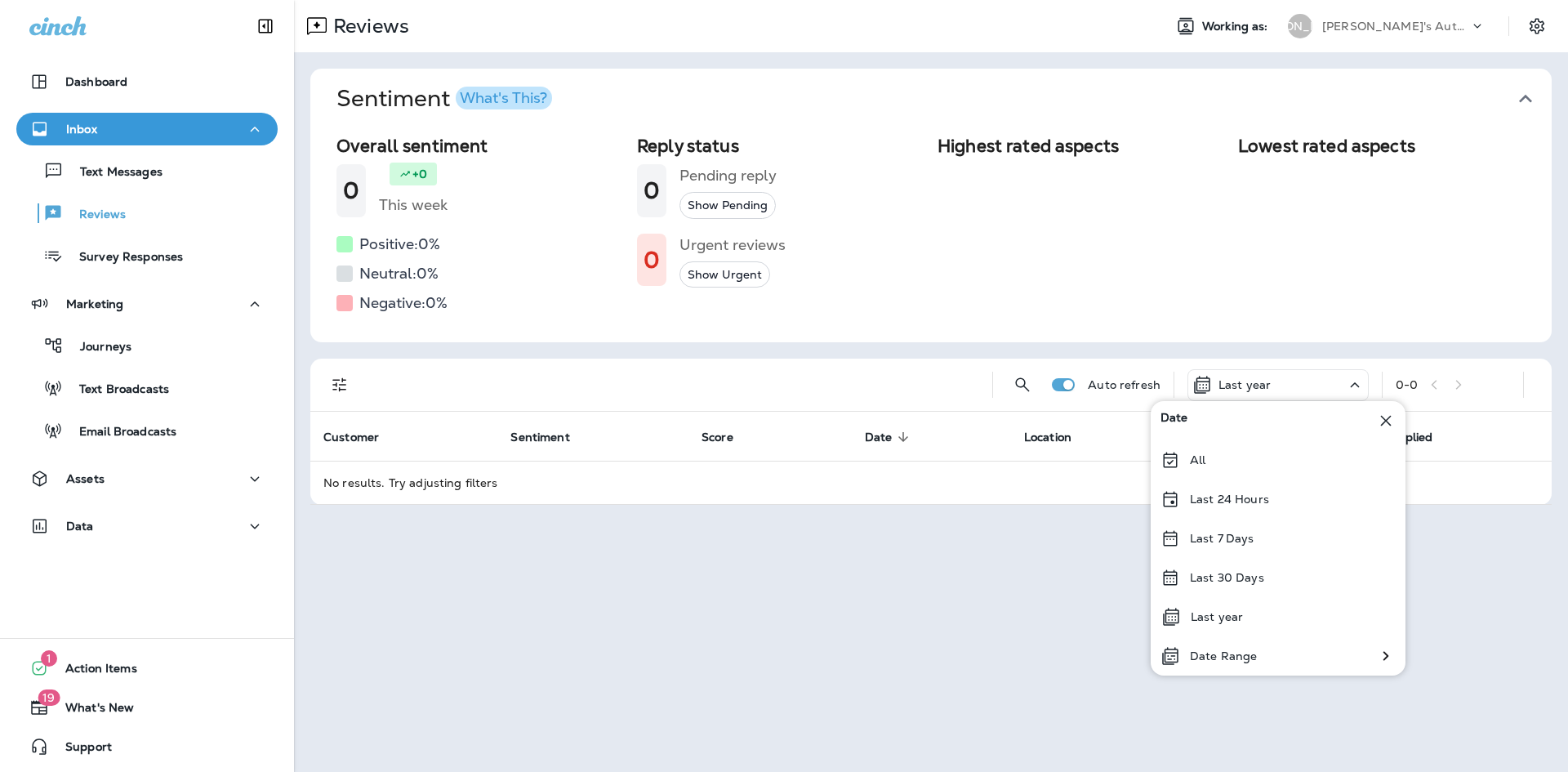
click at [1227, 455] on div "All" at bounding box center [1278, 460] width 255 height 40
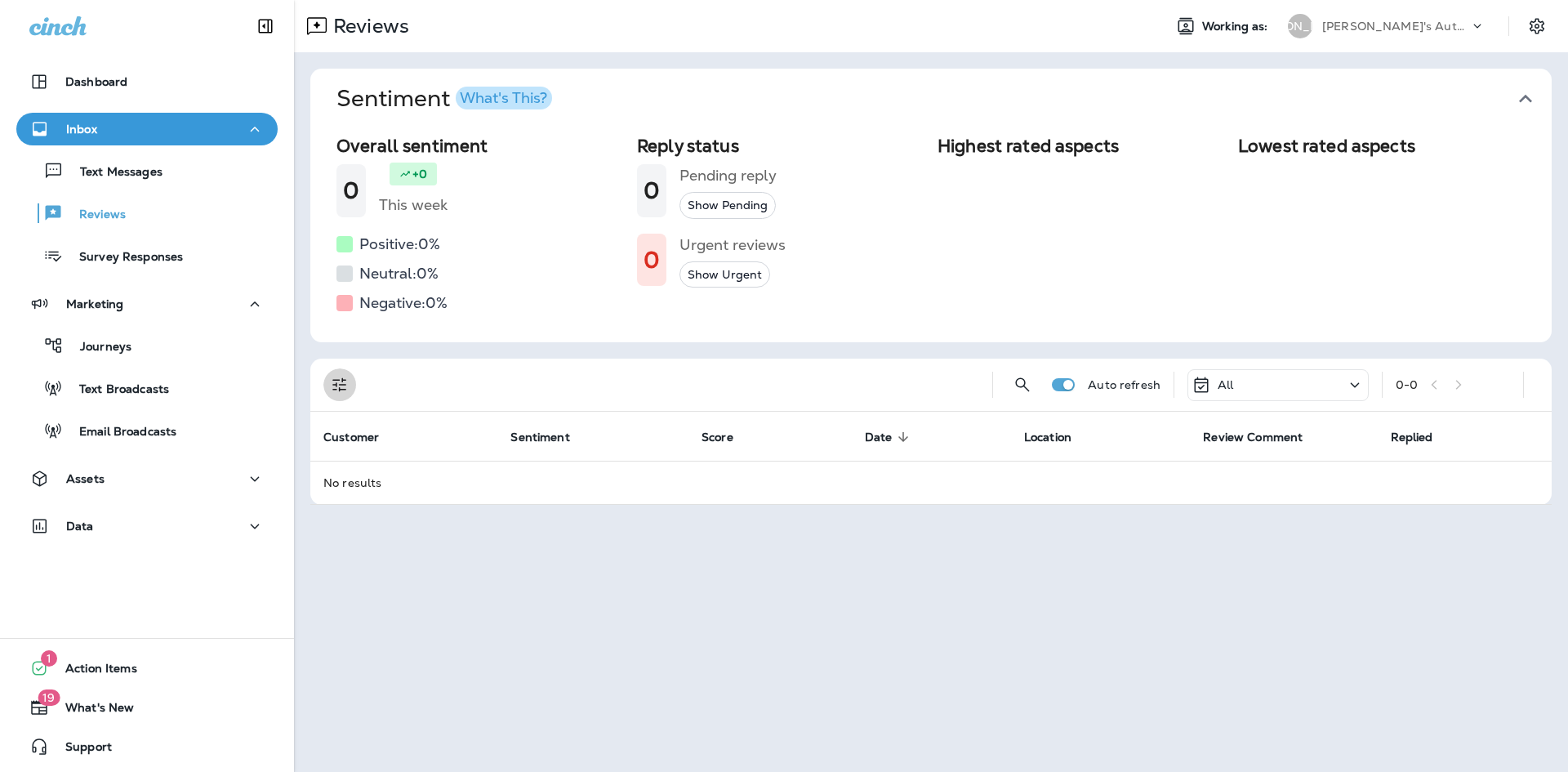
click at [349, 397] on button "Filters" at bounding box center [340, 385] width 33 height 33
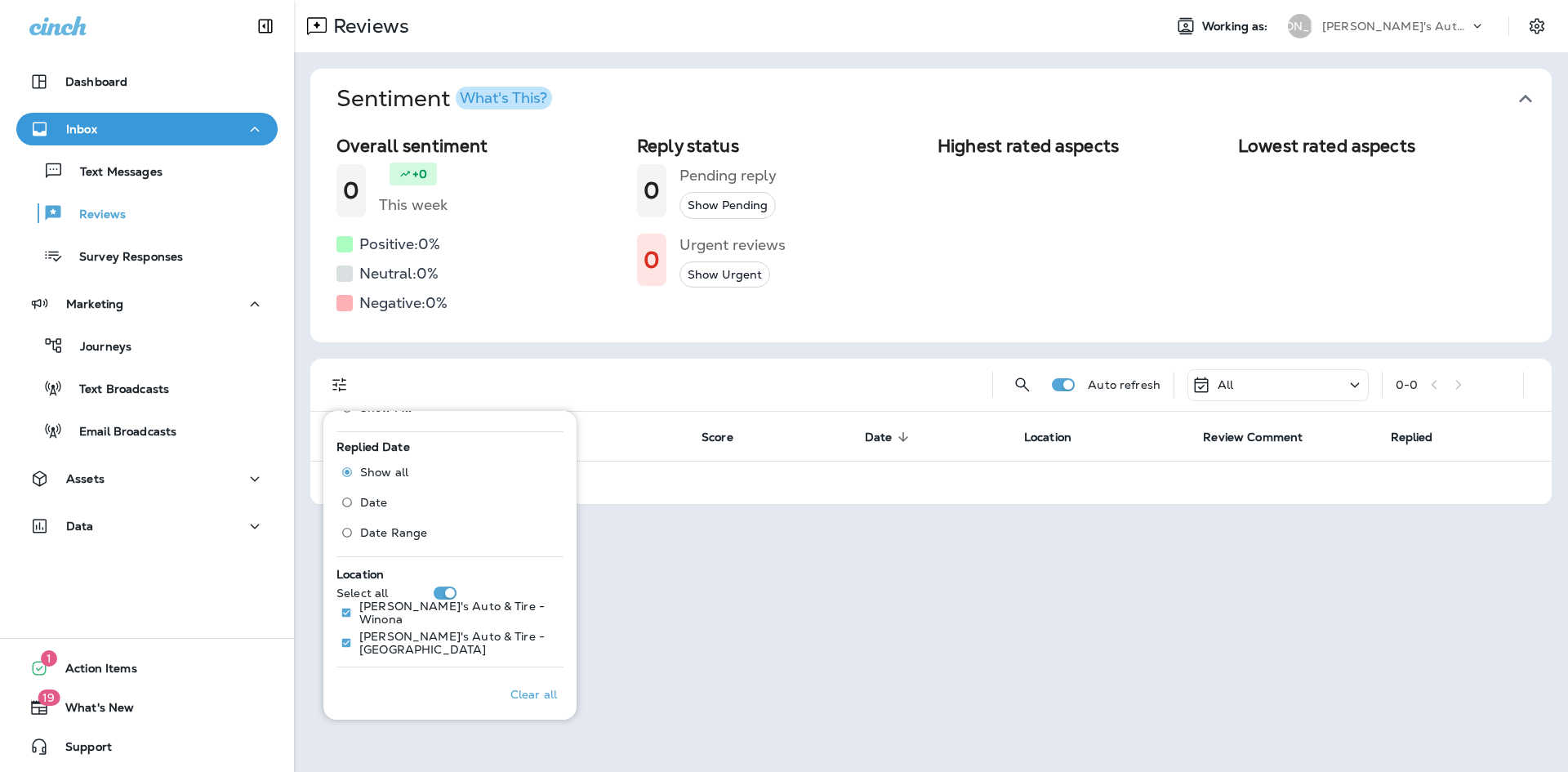
scroll to position [598, 0]
click at [749, 609] on div "Reviews Working as: JA [PERSON_NAME]'s Auto & Tire Sentiment What's This? Overa…" at bounding box center [930, 386] width 1273 height 772
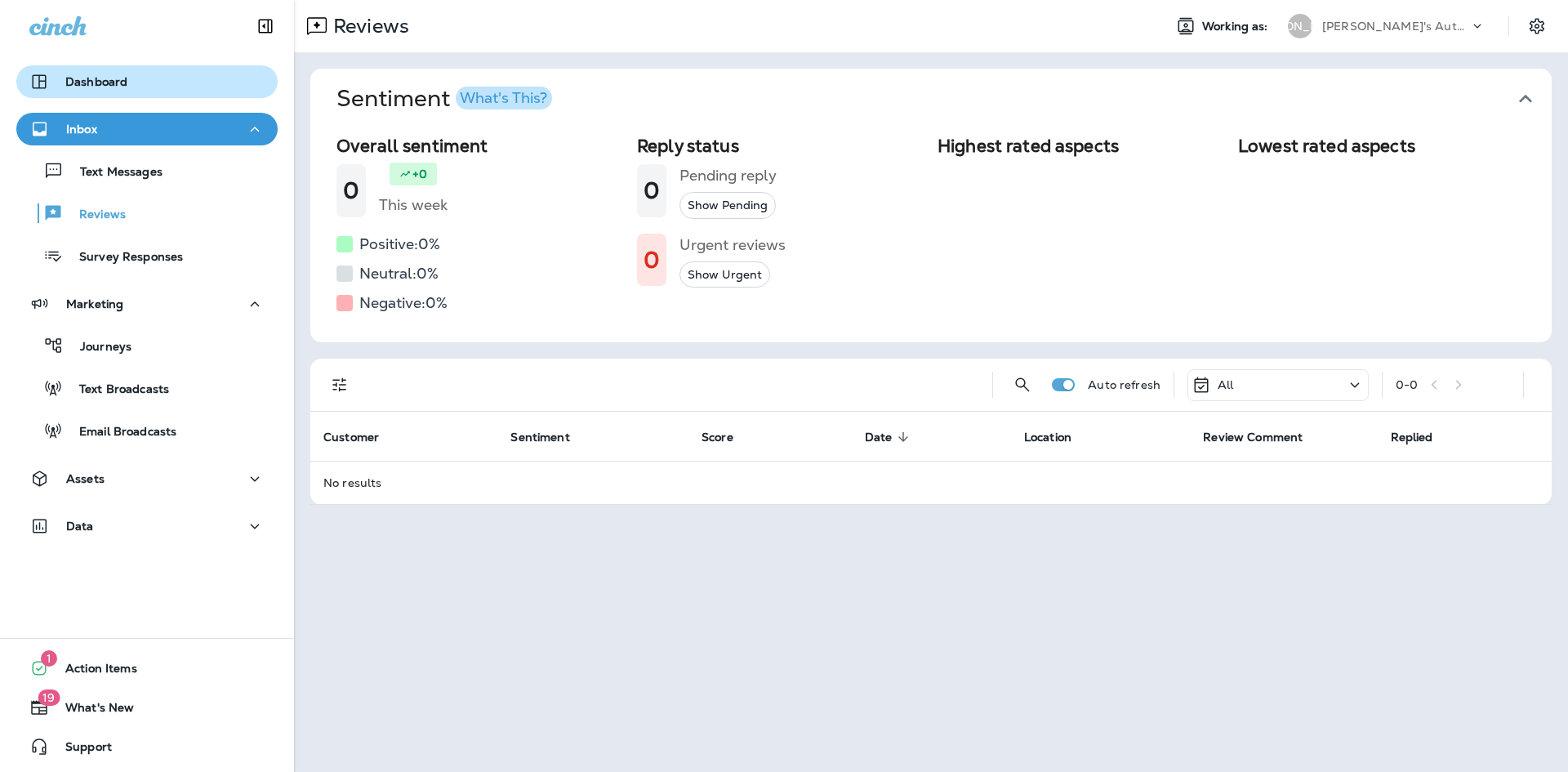
click at [131, 80] on div "Dashboard" at bounding box center [146, 81] width 235 height 19
